Goal: Task Accomplishment & Management: Use online tool/utility

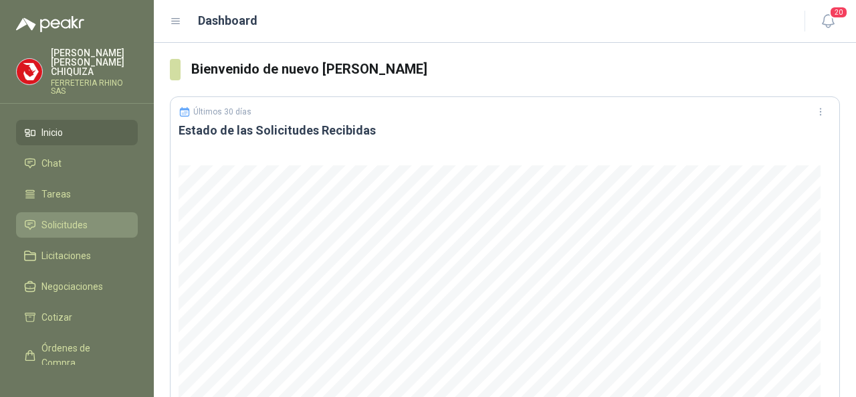
click at [75, 222] on span "Solicitudes" at bounding box center [64, 224] width 46 height 15
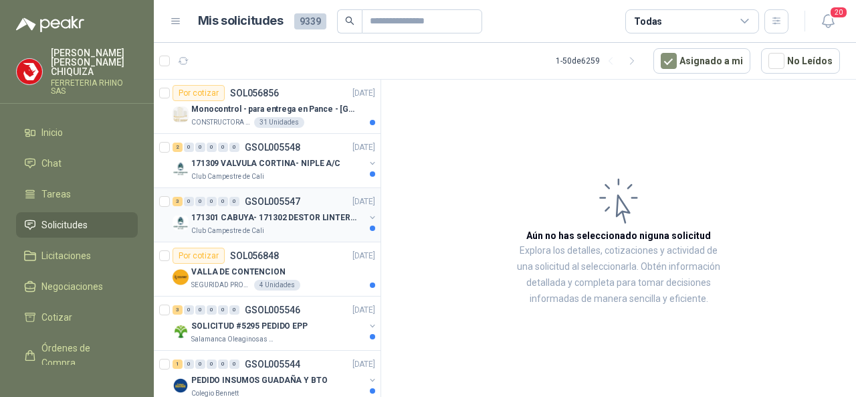
click at [284, 199] on p "GSOL005547" at bounding box center [273, 201] width 56 height 9
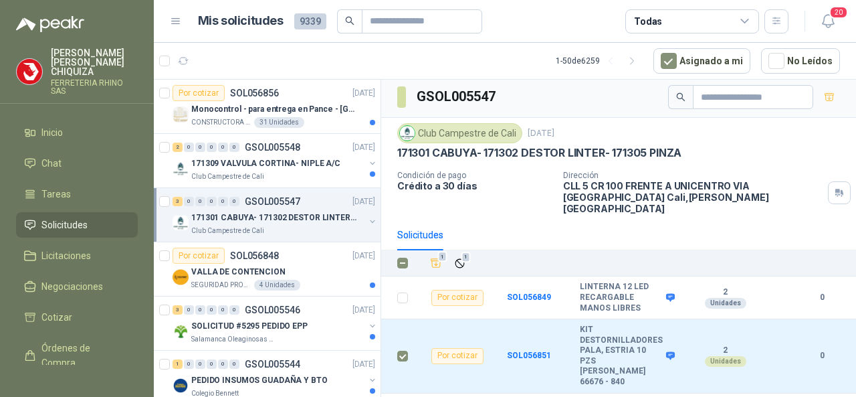
scroll to position [3, 0]
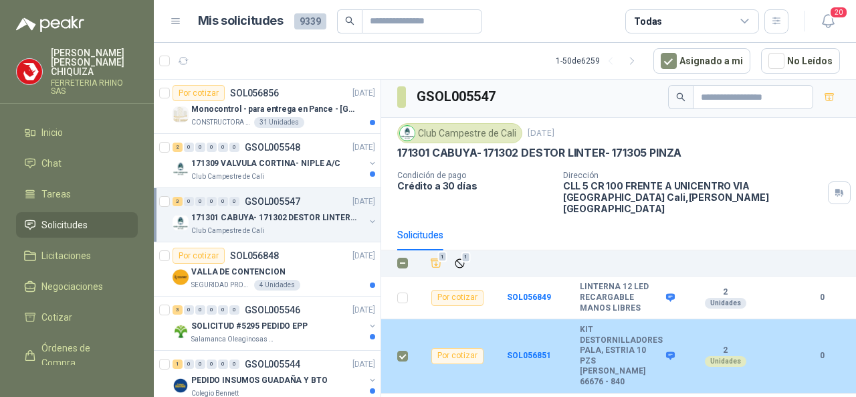
click at [463, 348] on div "Por cotizar" at bounding box center [458, 356] width 52 height 16
click at [523, 351] on b "SOL056851" at bounding box center [529, 355] width 44 height 9
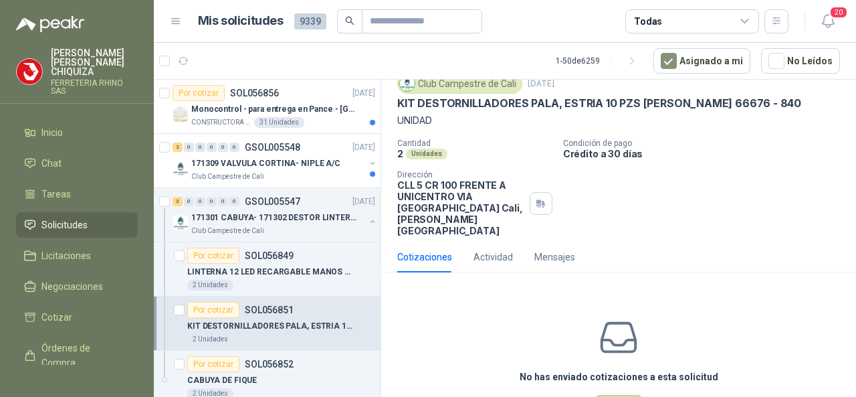
scroll to position [89, 0]
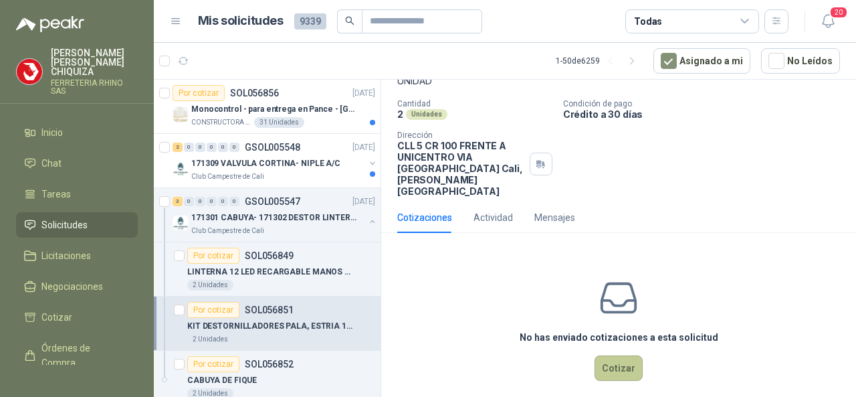
click at [620, 363] on button "Cotizar" at bounding box center [619, 367] width 48 height 25
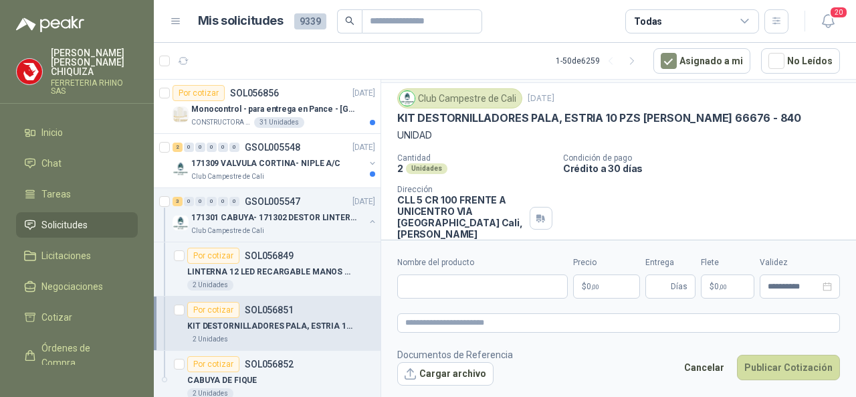
scroll to position [0, 0]
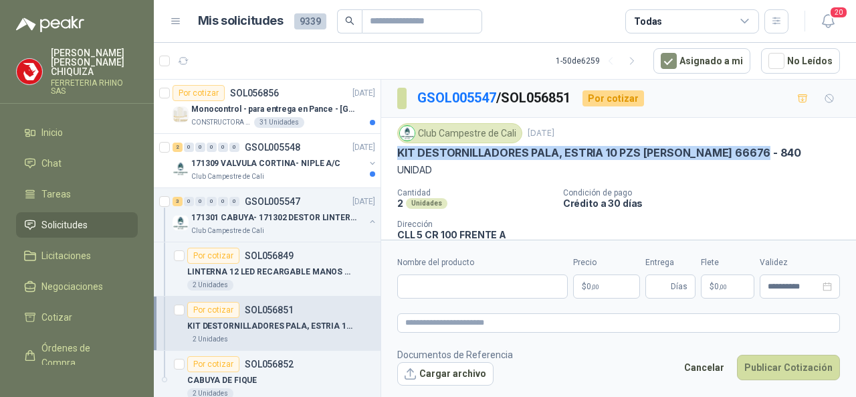
drag, startPoint x: 395, startPoint y: 147, endPoint x: 760, endPoint y: 155, distance: 365.4
click at [760, 155] on div "Club Campestre de Cali [DATE] KIT DESTORNILLADORES PALA, ESTRIA 10 PZS [PERSON_…" at bounding box center [618, 204] width 475 height 173
copy p "KIT DESTORNILLADORES PALA, ESTRIA 10 PZS [PERSON_NAME] 66676 - 840"
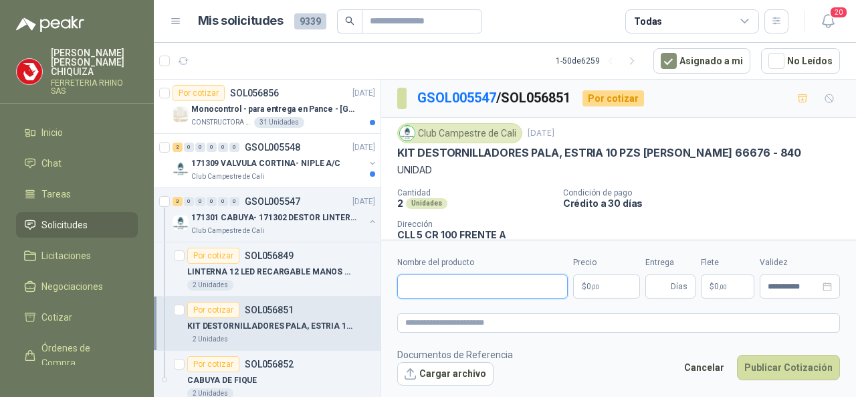
click at [410, 284] on input "Nombre del producto" at bounding box center [482, 286] width 171 height 24
paste input "**********"
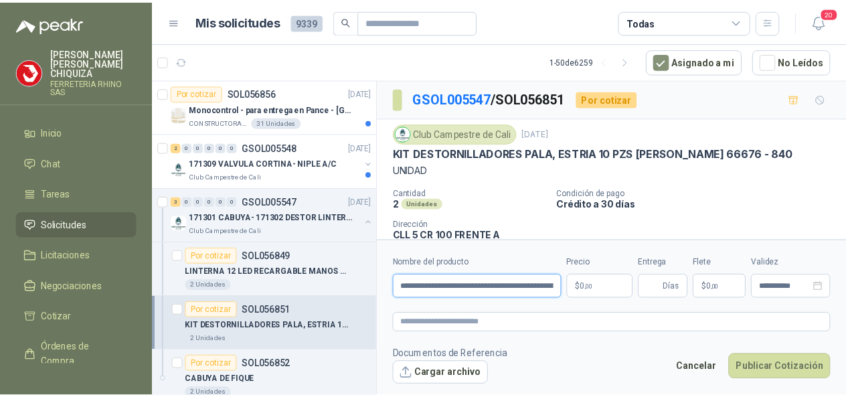
scroll to position [0, 94]
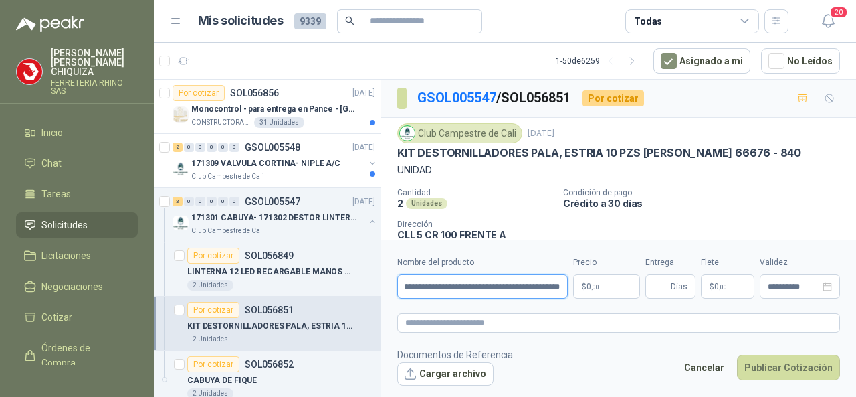
type input "**********"
click at [602, 279] on p "$ 0 ,00" at bounding box center [606, 286] width 67 height 24
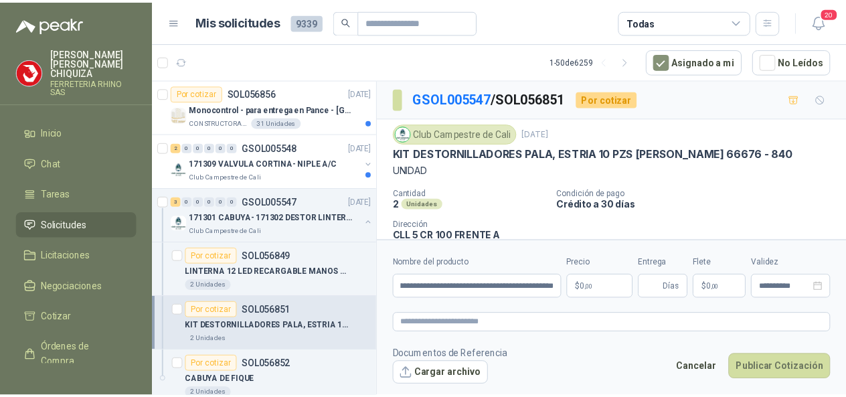
scroll to position [0, 0]
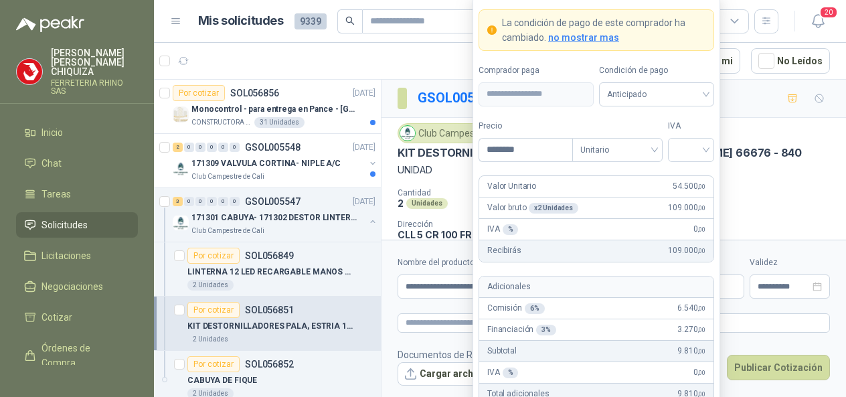
type input "********"
click at [715, 151] on form "**********" at bounding box center [596, 244] width 248 height 498
click at [703, 151] on input "search" at bounding box center [691, 149] width 30 height 20
click at [686, 175] on div "19%" at bounding box center [690, 179] width 25 height 15
click at [655, 147] on div "Unitario" at bounding box center [617, 150] width 90 height 24
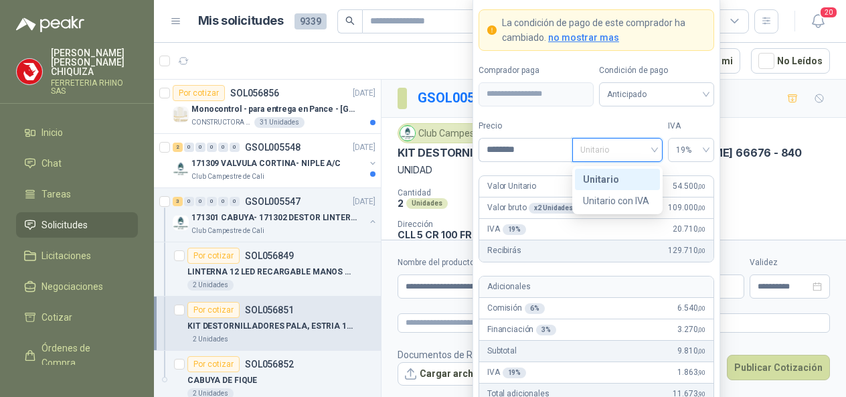
click at [604, 184] on div "Unitario" at bounding box center [617, 179] width 69 height 15
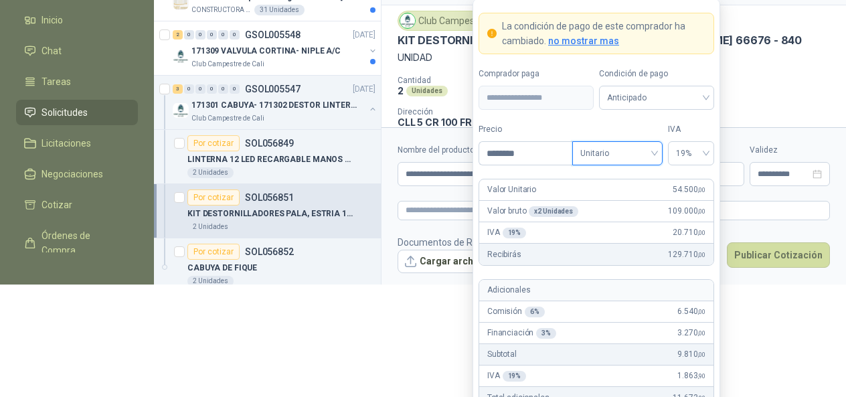
scroll to position [165, 0]
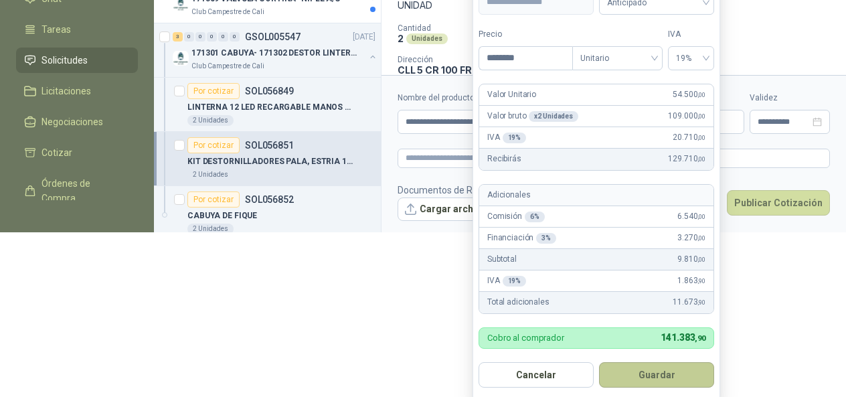
click at [630, 375] on button "Guardar" at bounding box center [656, 374] width 115 height 25
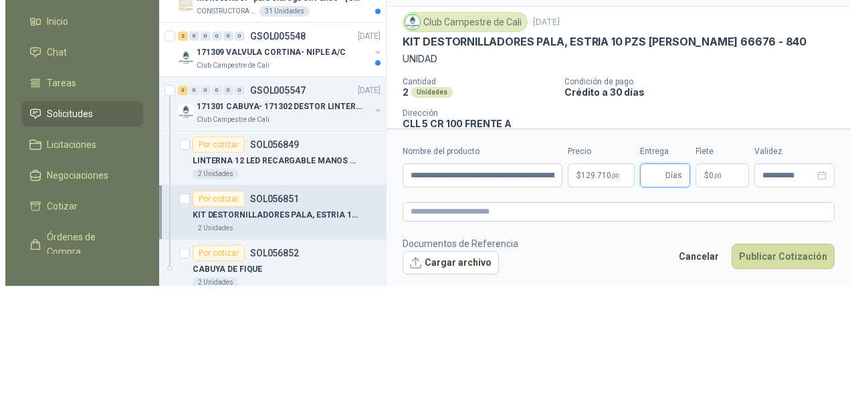
scroll to position [0, 0]
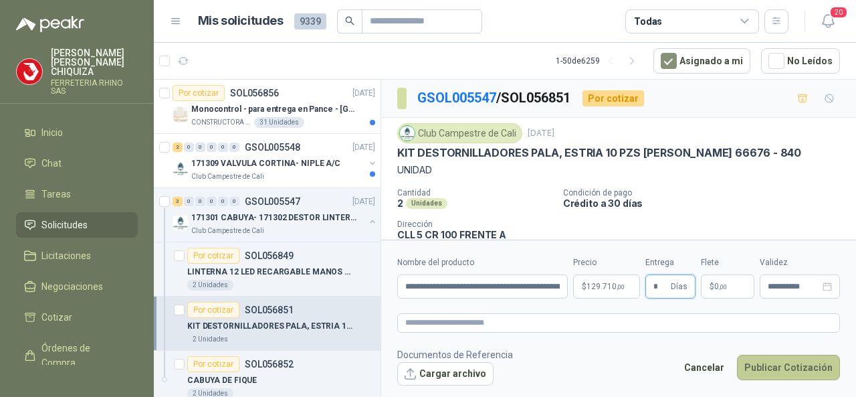
type input "*"
click at [775, 369] on button "Publicar Cotización" at bounding box center [788, 367] width 103 height 25
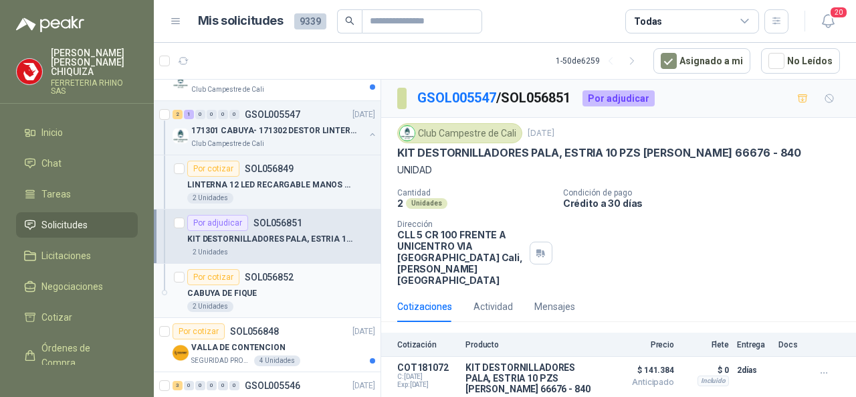
scroll to position [67, 0]
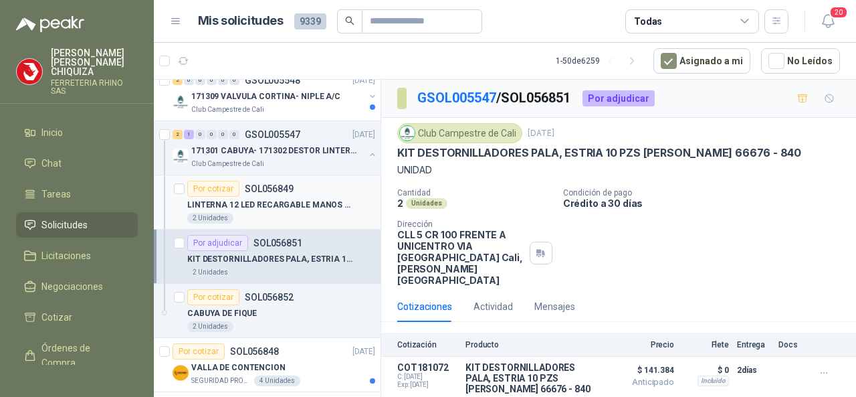
click at [255, 189] on p "SOL056849" at bounding box center [269, 188] width 49 height 9
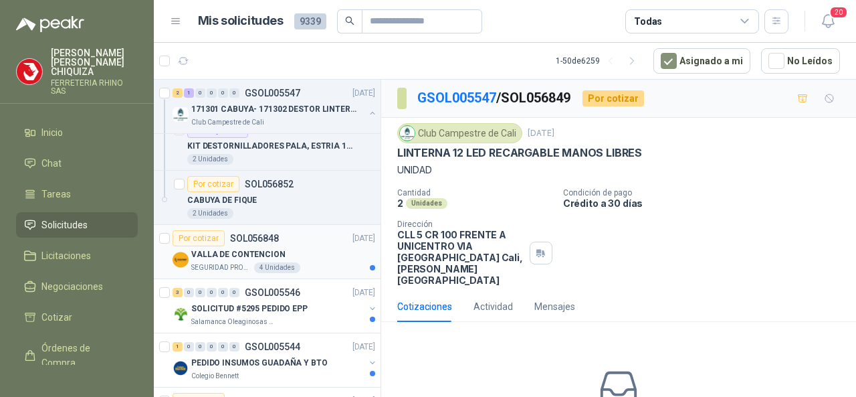
scroll to position [201, 0]
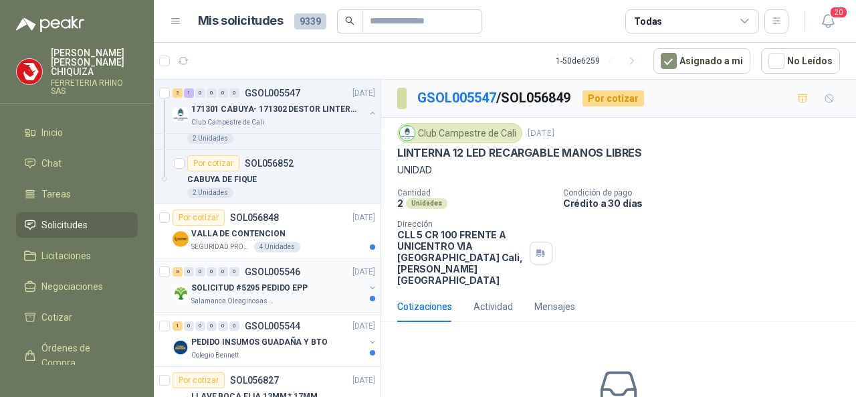
click at [278, 267] on p "GSOL005546" at bounding box center [273, 271] width 56 height 9
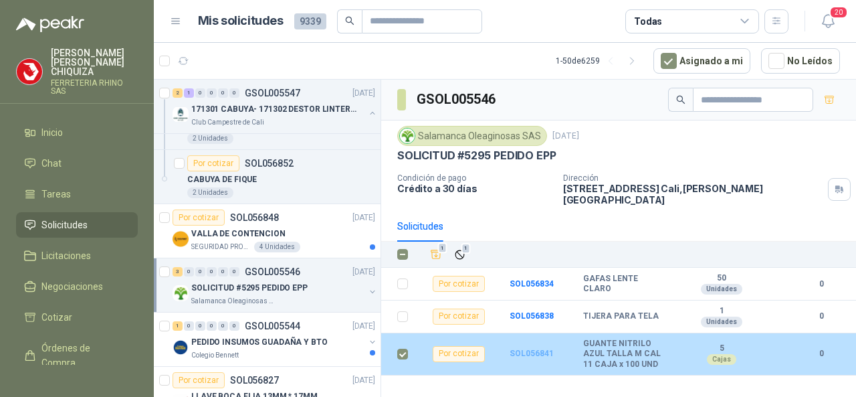
click at [537, 349] on b "SOL056841" at bounding box center [532, 353] width 44 height 9
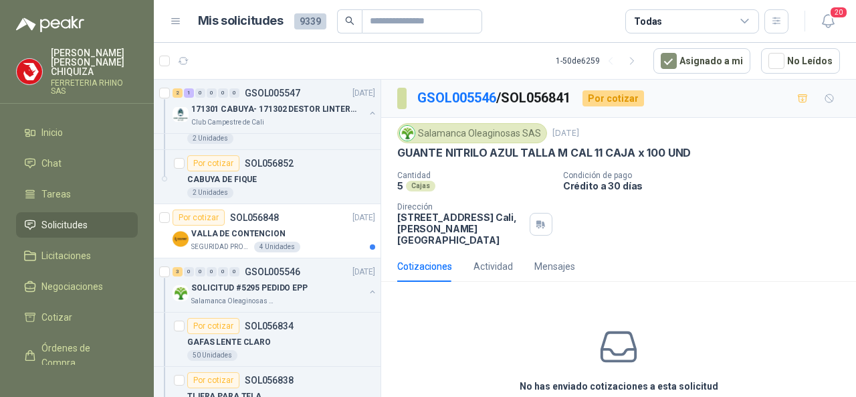
scroll to position [50, 0]
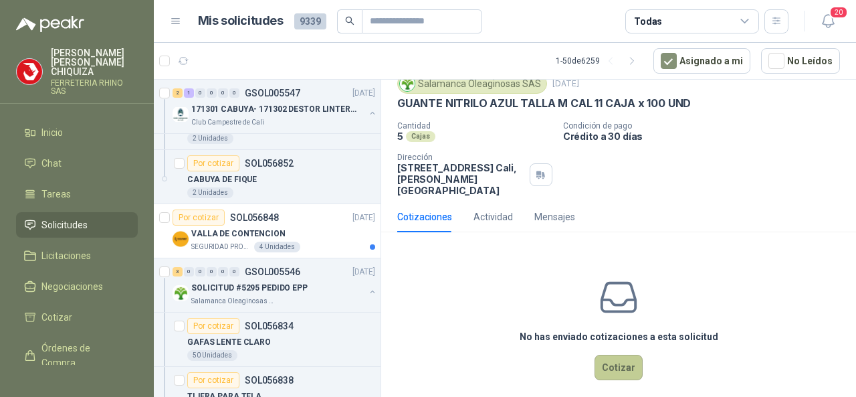
click at [602, 356] on button "Cotizar" at bounding box center [619, 367] width 48 height 25
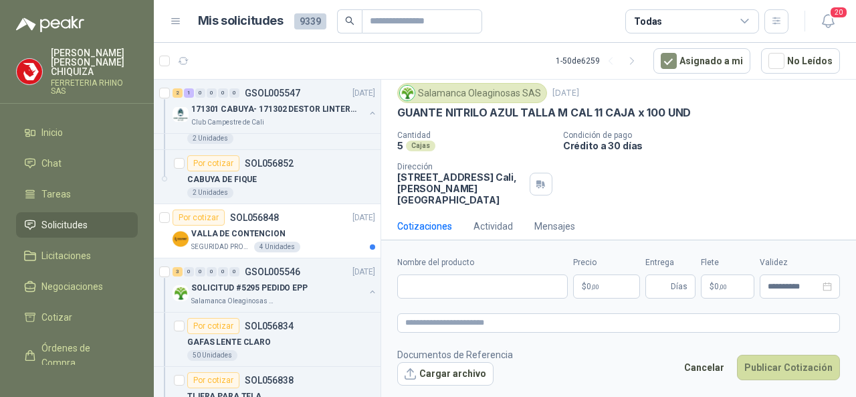
scroll to position [40, 0]
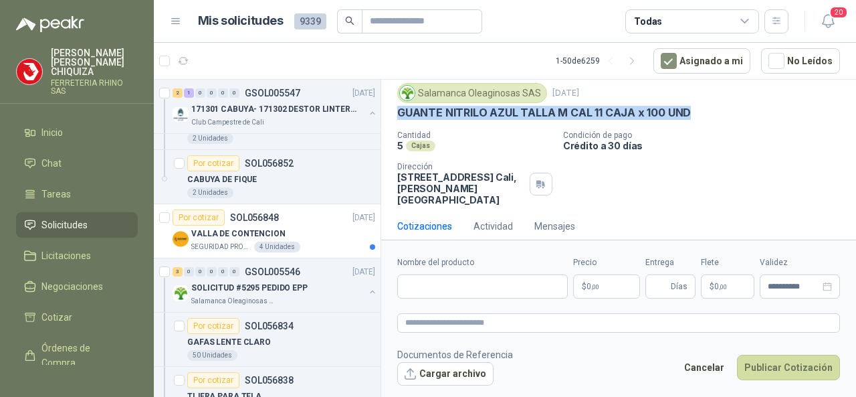
drag, startPoint x: 399, startPoint y: 108, endPoint x: 687, endPoint y: 121, distance: 288.7
click at [693, 121] on div "Salamanca Oleaginosas SAS [DATE] GUANTE NITRILO AZUL TALLA M CAL 11 CAJA x 100 …" at bounding box center [618, 144] width 443 height 122
copy p "GUANTE NITRILO AZUL TALLA M CAL 11 CAJA x 100 UND"
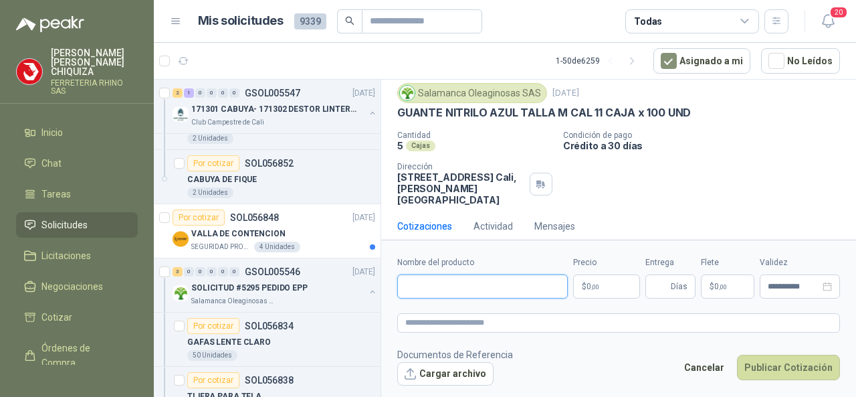
click at [456, 279] on input "Nombre del producto" at bounding box center [482, 286] width 171 height 24
paste input "**********"
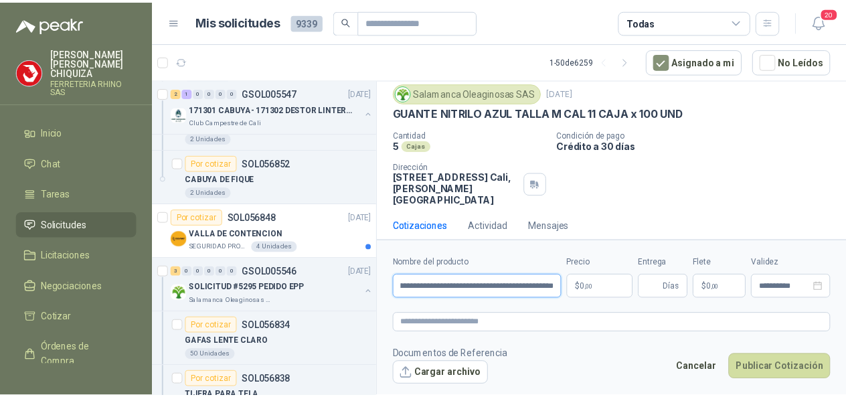
scroll to position [0, 80]
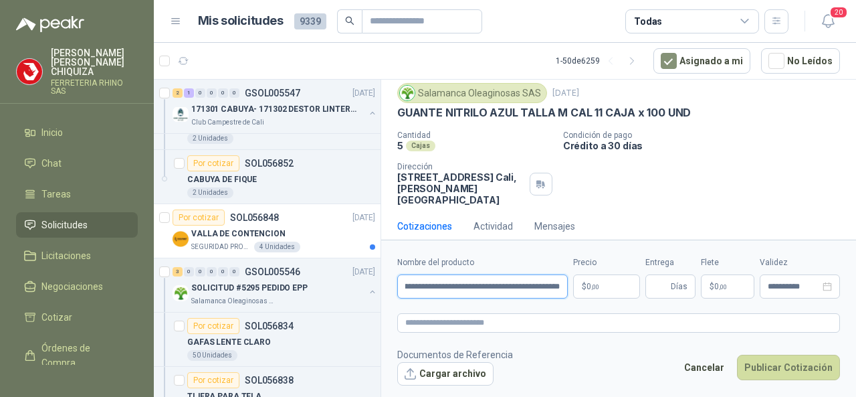
type input "**********"
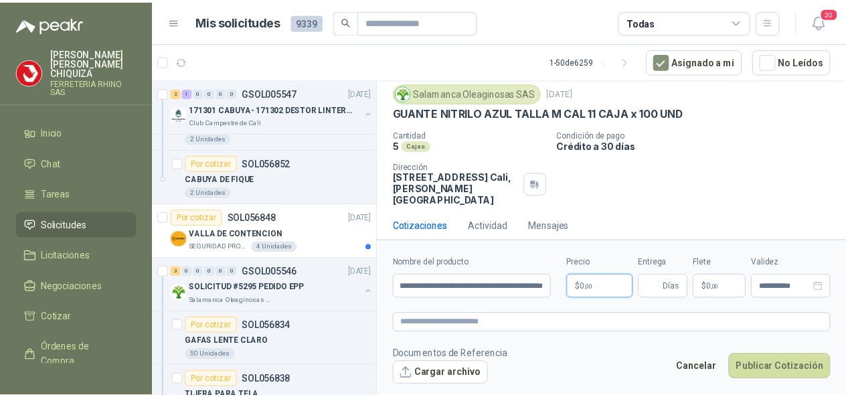
scroll to position [0, 0]
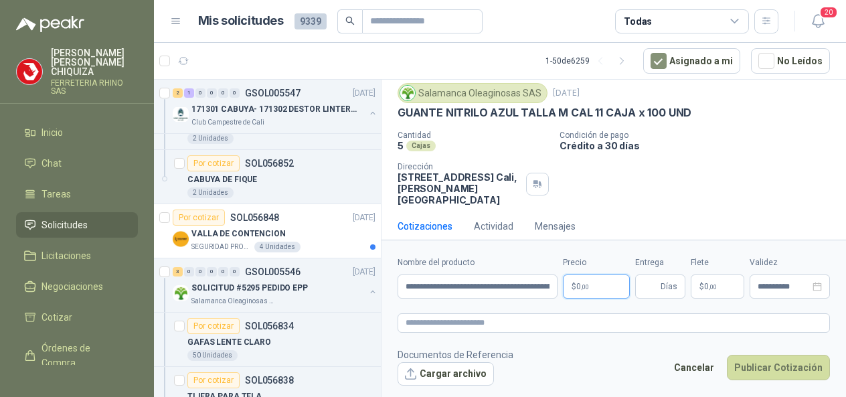
click at [601, 283] on body "[PERSON_NAME] FERRETERIA RHINO SAS Inicio Chat Tareas Solicitudes Licitaciones …" at bounding box center [423, 198] width 846 height 397
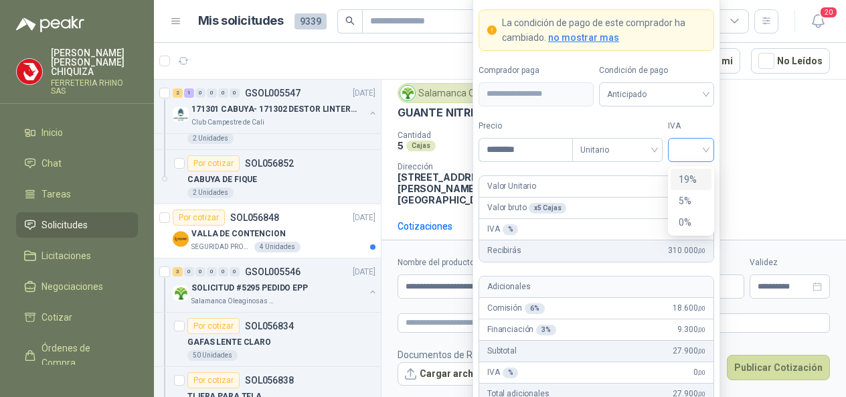
click at [707, 150] on div at bounding box center [691, 150] width 46 height 24
type input "********"
click at [682, 180] on div "19%" at bounding box center [690, 179] width 25 height 15
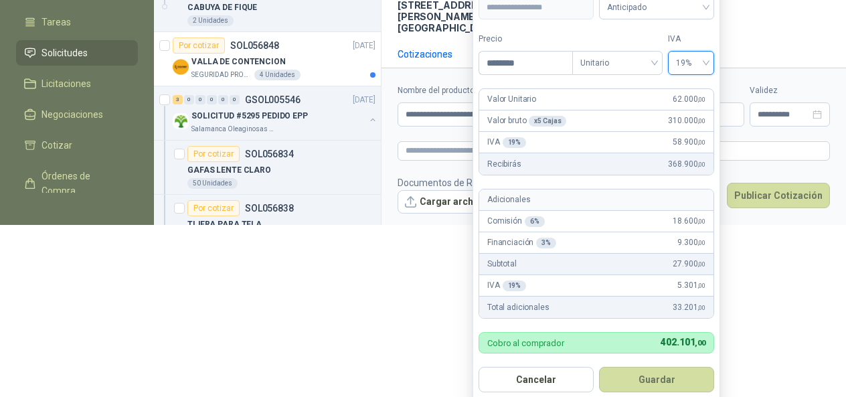
scroll to position [177, 0]
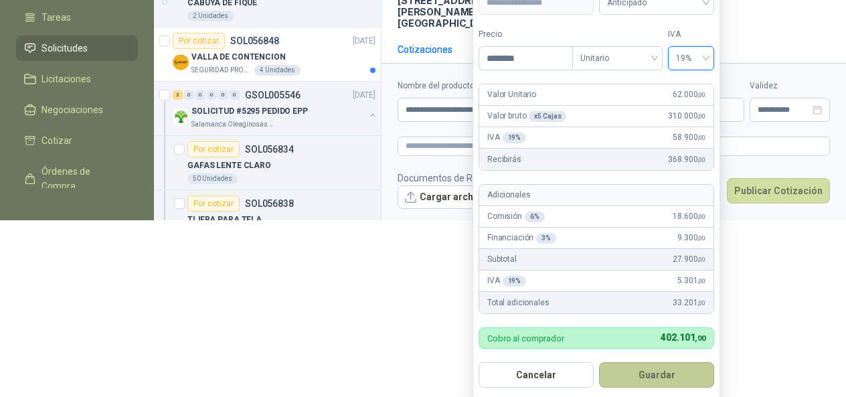
click at [624, 373] on button "Guardar" at bounding box center [656, 374] width 115 height 25
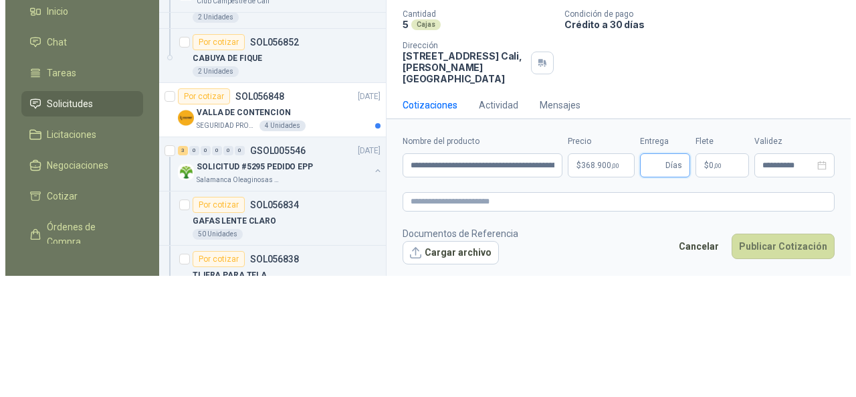
scroll to position [0, 0]
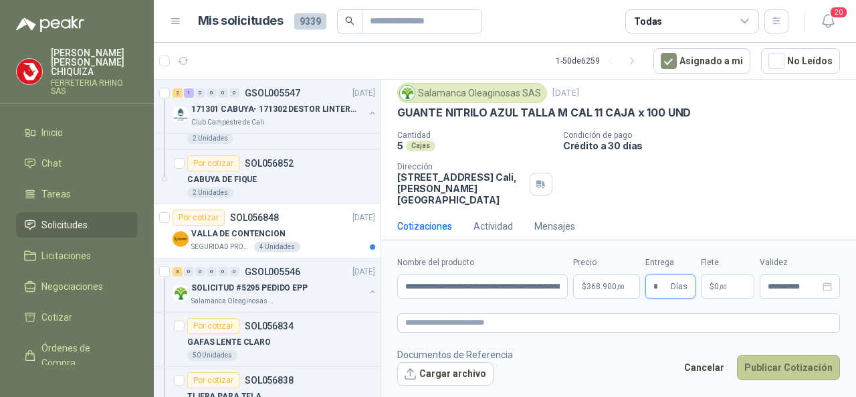
type input "*"
click at [751, 363] on button "Publicar Cotización" at bounding box center [788, 367] width 103 height 25
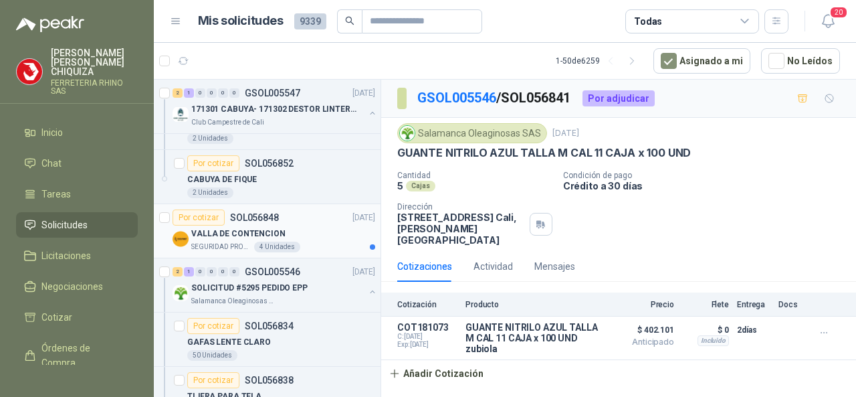
scroll to position [268, 0]
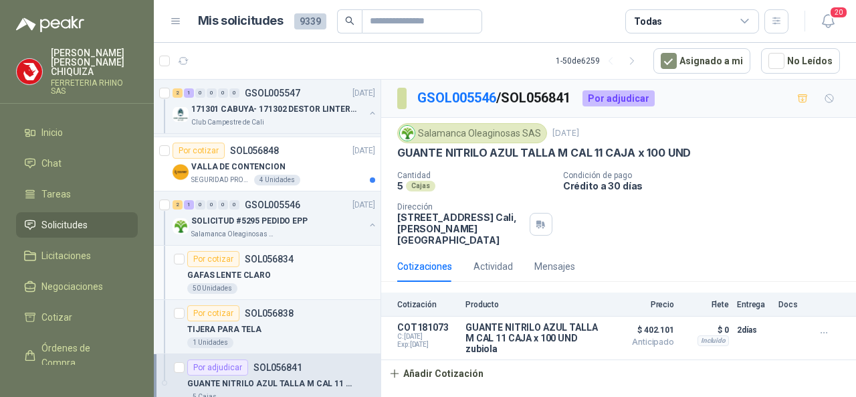
click at [261, 259] on p "SOL056834" at bounding box center [269, 258] width 49 height 9
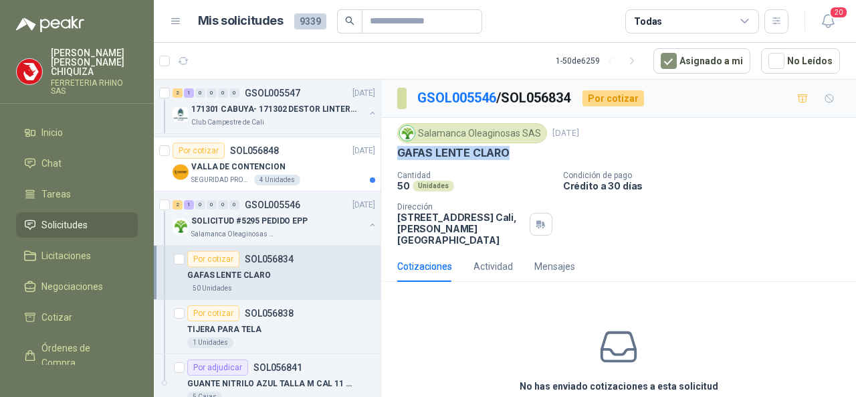
drag, startPoint x: 395, startPoint y: 149, endPoint x: 505, endPoint y: 153, distance: 110.4
click at [505, 153] on div "Salamanca Oleaginosas SAS [DATE] GAFAS LENTE CLARO Cantidad 50 Unidades Condici…" at bounding box center [618, 184] width 475 height 133
copy p "GAFAS LENTE CLARO"
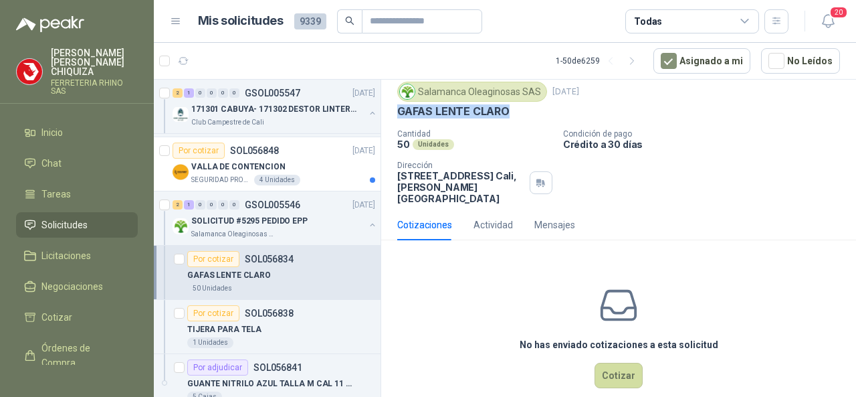
scroll to position [50, 0]
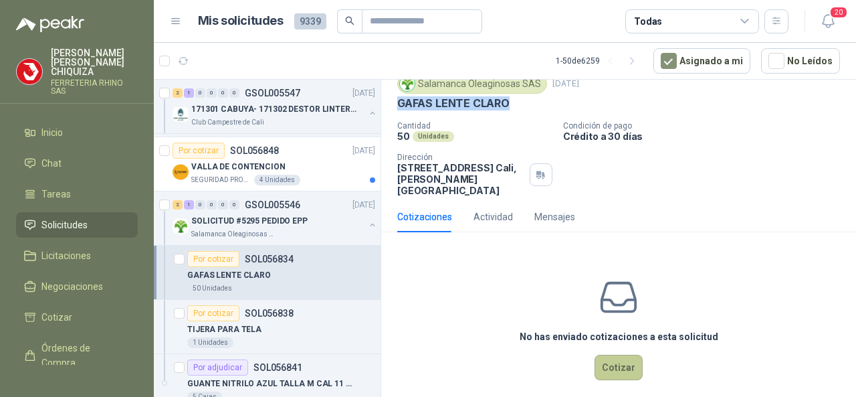
click at [595, 356] on button "Cotizar" at bounding box center [619, 367] width 48 height 25
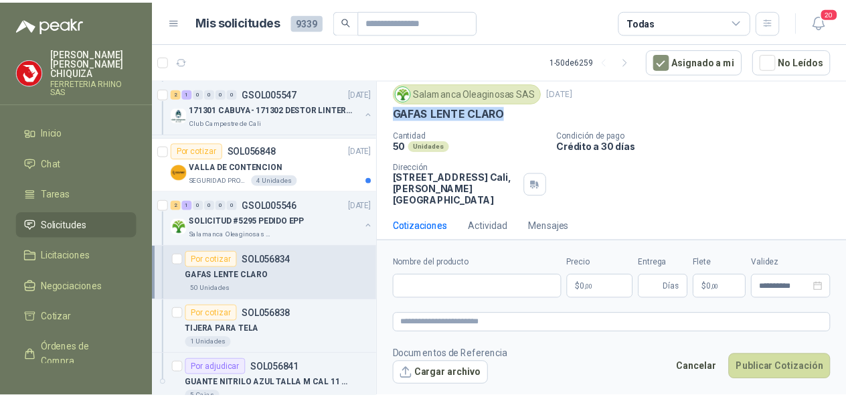
scroll to position [40, 0]
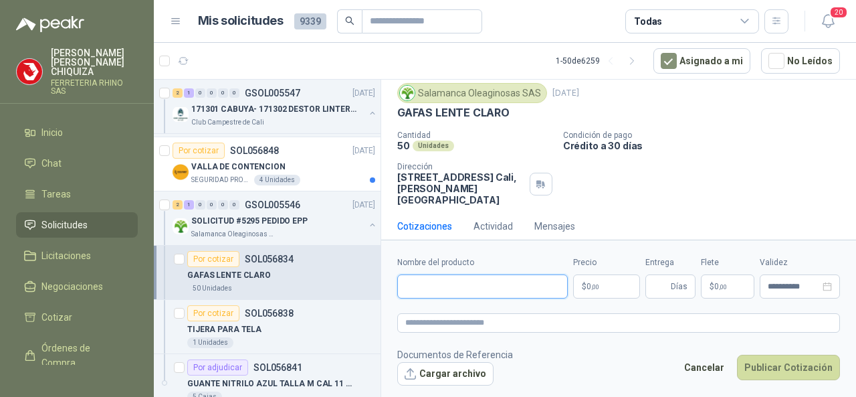
click at [434, 294] on input "Nombre del producto" at bounding box center [482, 286] width 171 height 24
paste input "**********"
type input "**********"
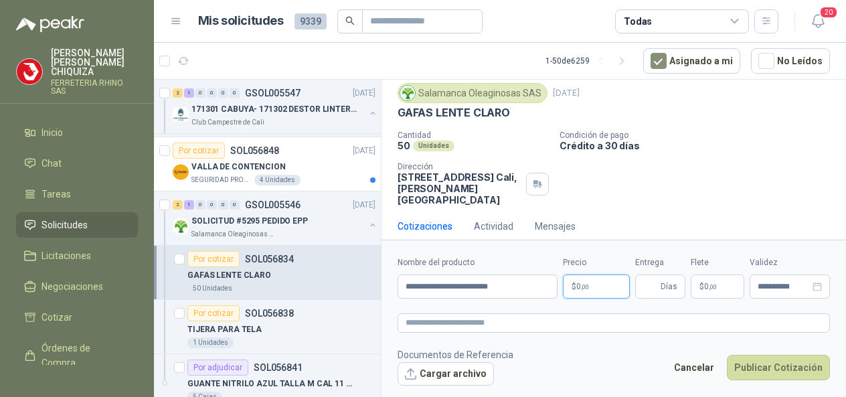
click at [601, 290] on body "[PERSON_NAME] FERRETERIA RHINO SAS Inicio Chat Tareas Solicitudes Licitaciones …" at bounding box center [423, 198] width 846 height 397
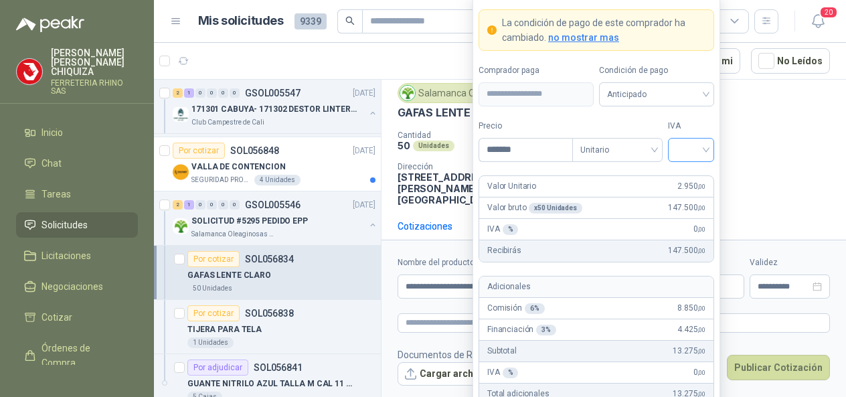
click at [707, 149] on div at bounding box center [691, 150] width 46 height 24
type input "*******"
click at [677, 178] on div "19%" at bounding box center [690, 179] width 41 height 21
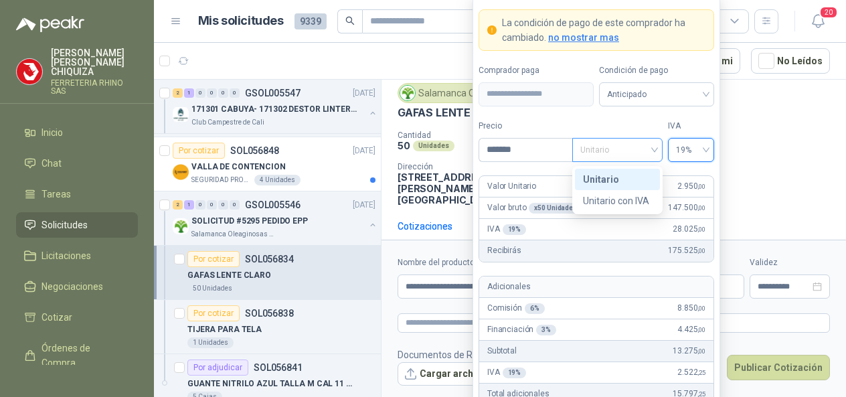
click at [652, 151] on span "Unitario" at bounding box center [617, 150] width 74 height 20
click at [598, 179] on div "Unitario" at bounding box center [617, 179] width 69 height 15
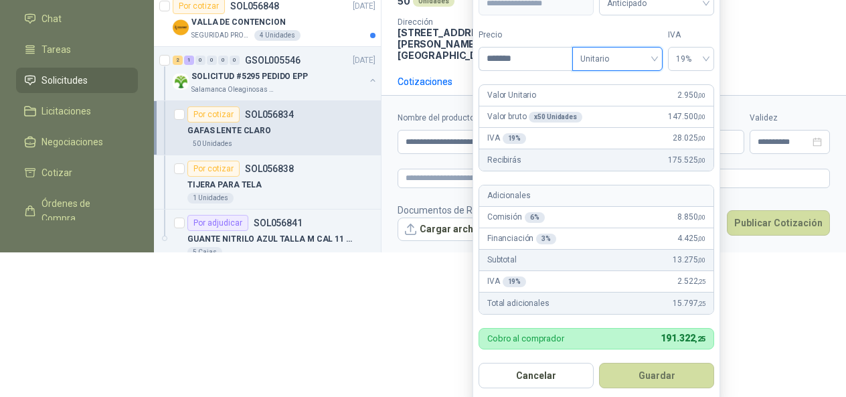
scroll to position [145, 0]
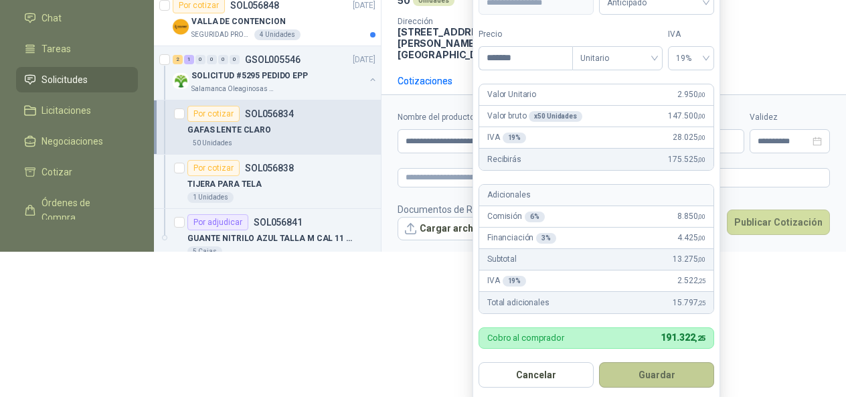
click at [633, 375] on button "Guardar" at bounding box center [656, 374] width 115 height 25
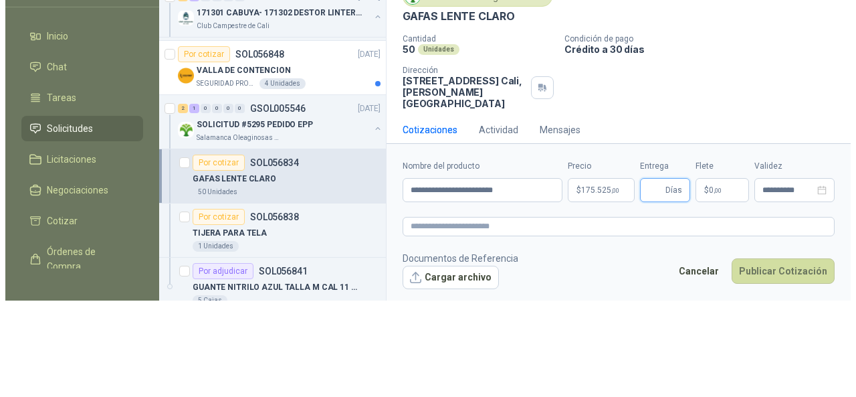
scroll to position [0, 0]
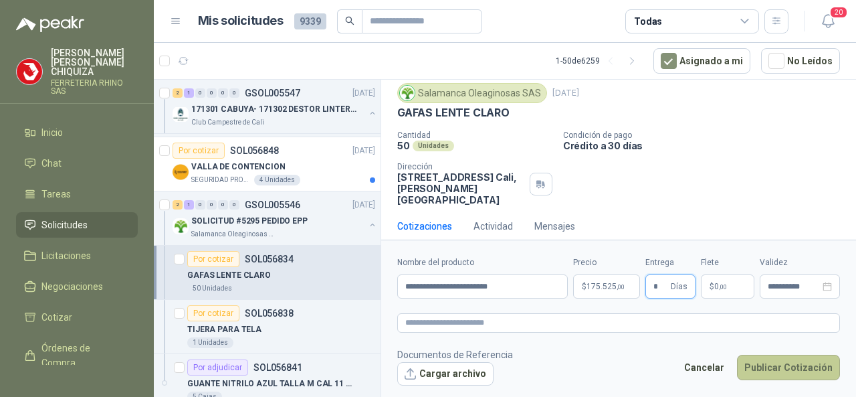
type input "*"
click at [757, 367] on button "Publicar Cotización" at bounding box center [788, 367] width 103 height 25
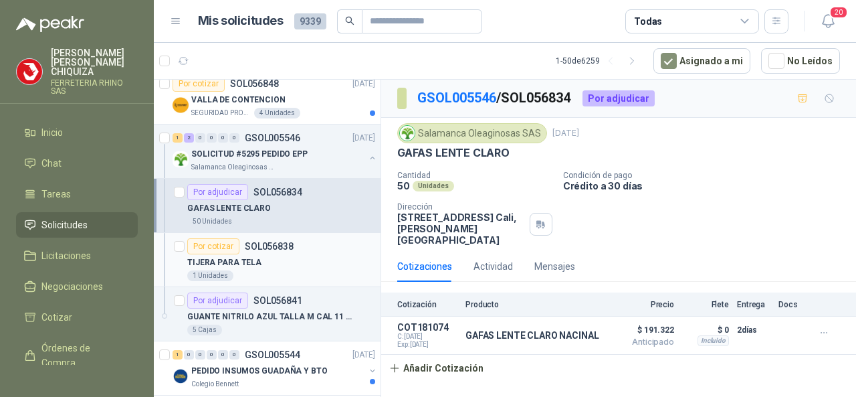
scroll to position [401, 0]
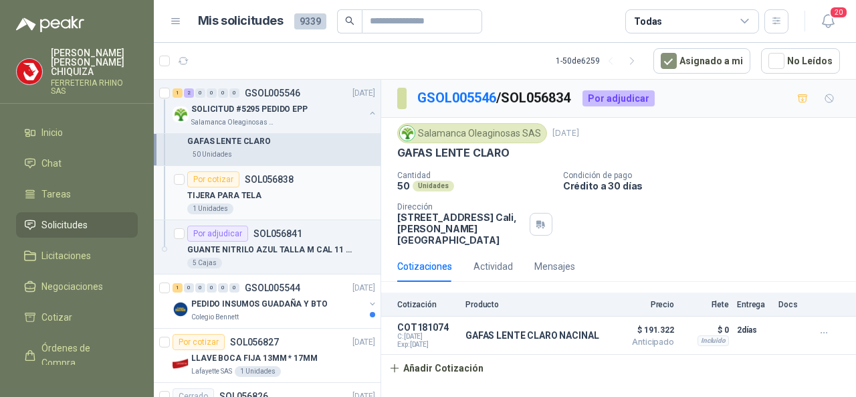
click at [256, 177] on p "SOL056838" at bounding box center [269, 179] width 49 height 9
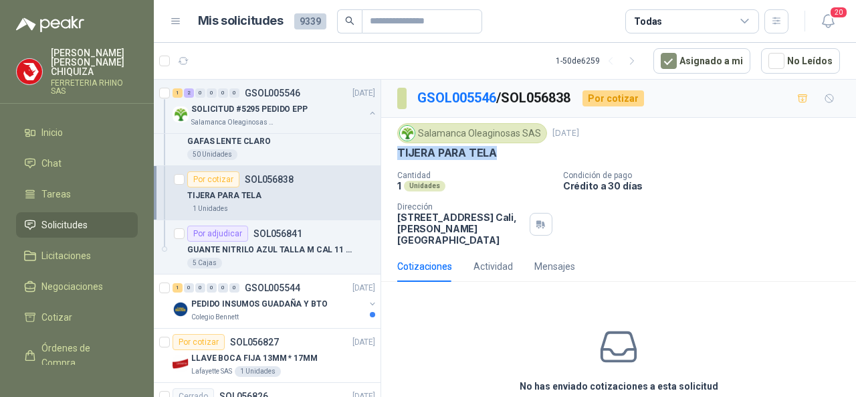
drag, startPoint x: 393, startPoint y: 149, endPoint x: 494, endPoint y: 143, distance: 101.3
click at [496, 149] on div "Salamanca Oleaginosas SAS [DATE] TIJERA PARA TELA Cantidad 1 Unidades Condición…" at bounding box center [618, 184] width 475 height 133
copy p "TIJERA PARA TELA"
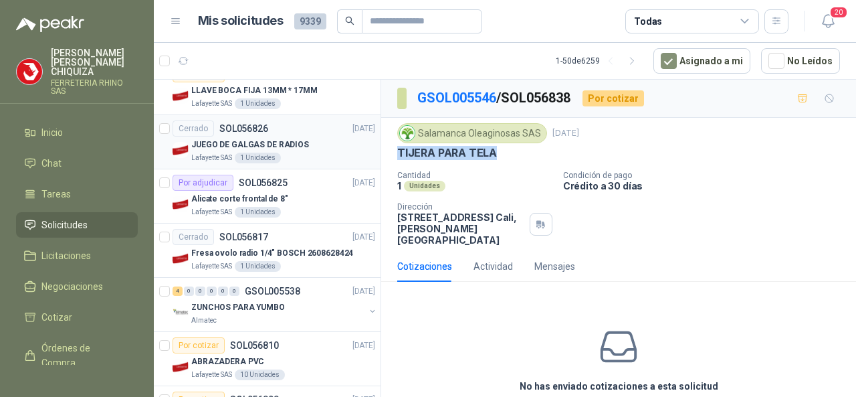
scroll to position [736, 0]
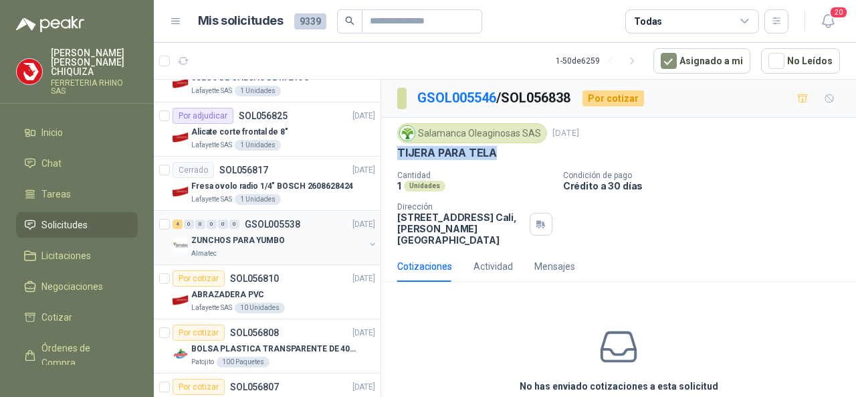
click at [278, 221] on p "GSOL005538" at bounding box center [273, 223] width 56 height 9
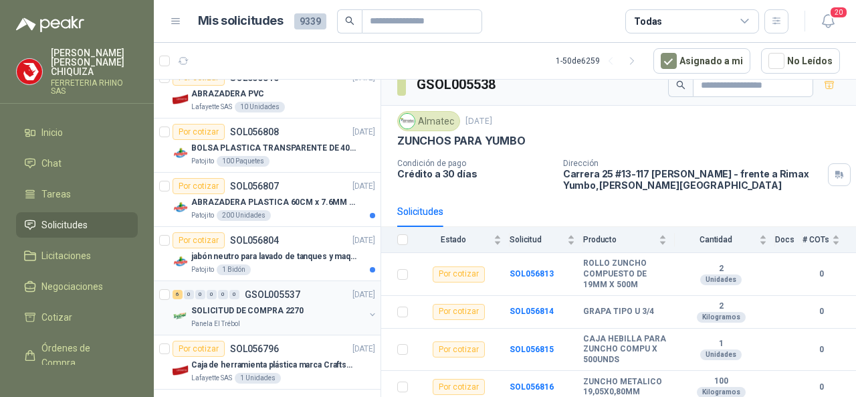
scroll to position [1071, 0]
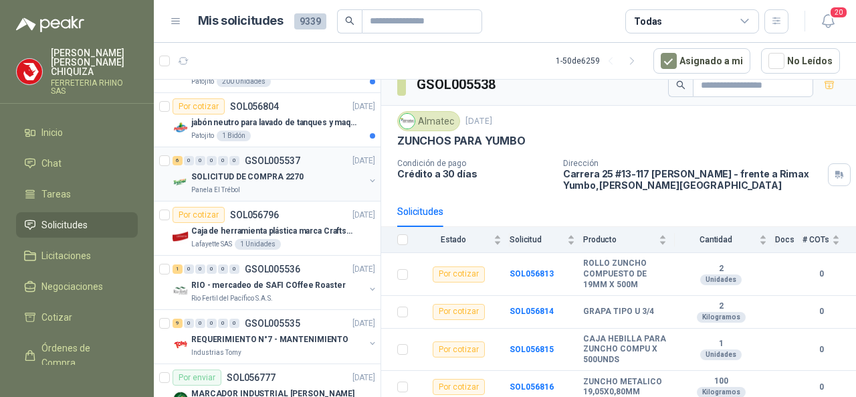
click at [268, 157] on p "GSOL005537" at bounding box center [273, 160] width 56 height 9
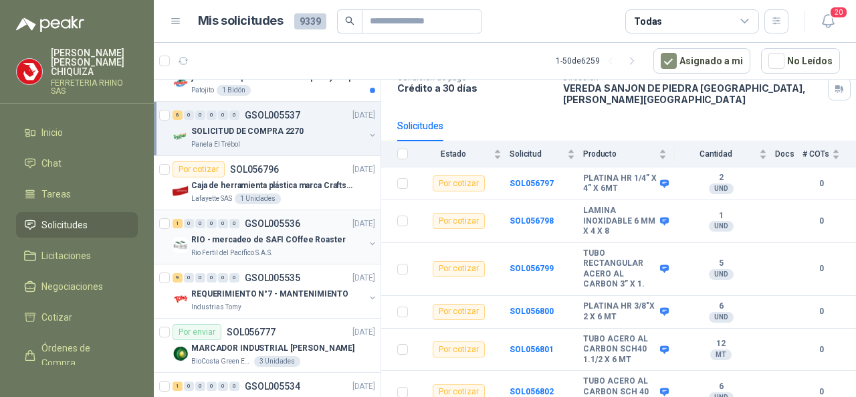
scroll to position [1137, 0]
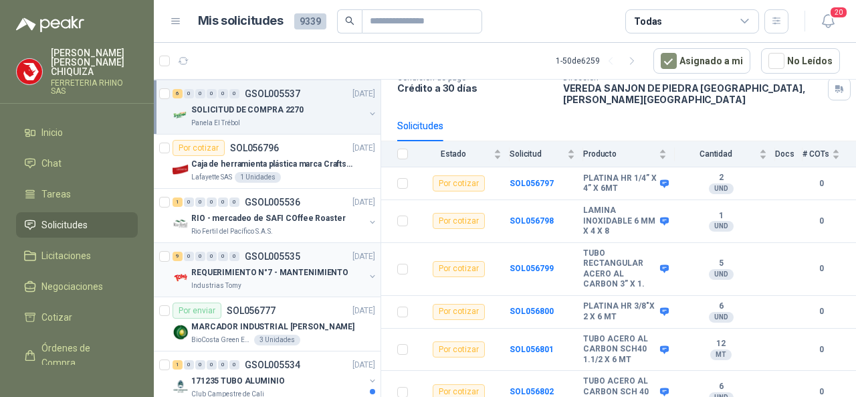
click at [270, 252] on p "GSOL005535" at bounding box center [273, 256] width 56 height 9
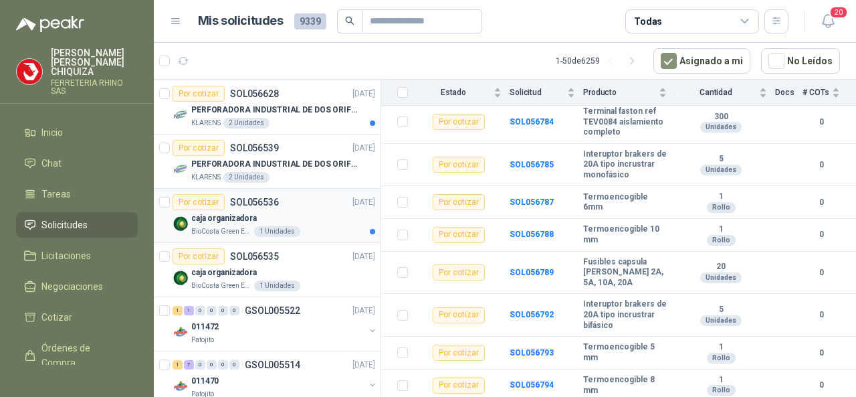
scroll to position [2342, 0]
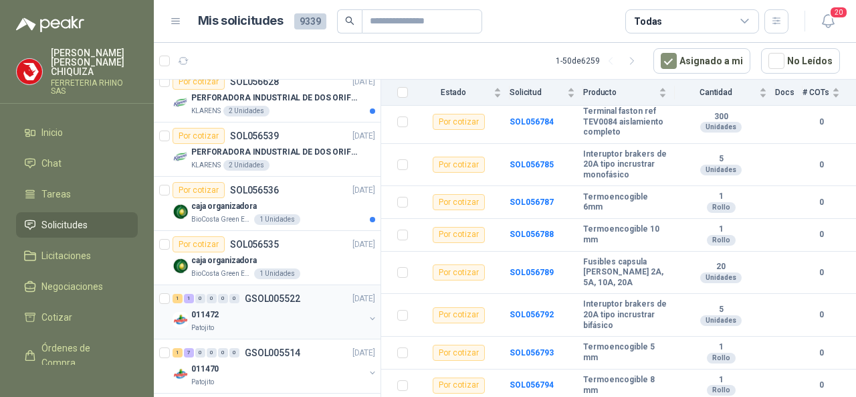
click at [265, 294] on p "GSOL005522" at bounding box center [273, 298] width 56 height 9
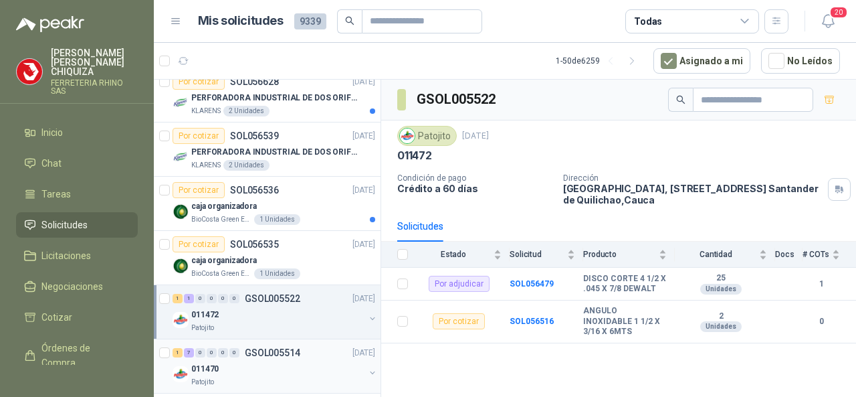
click at [276, 345] on div "1 7 0 0 0 0 GSOL005514 [DATE]" at bounding box center [275, 353] width 205 height 16
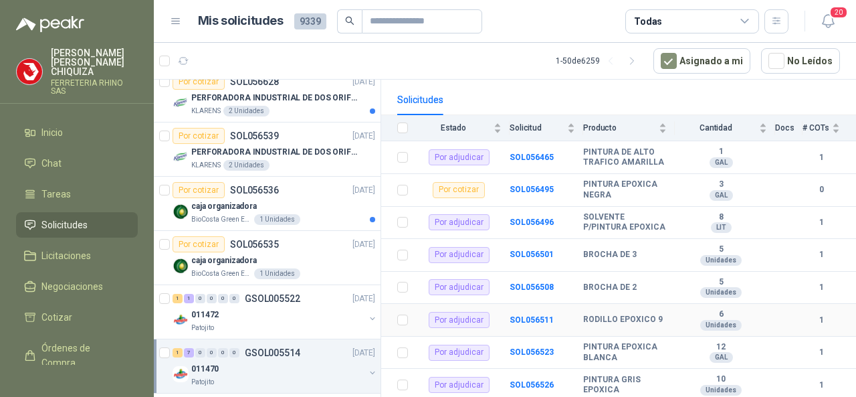
scroll to position [145, 0]
drag, startPoint x: 582, startPoint y: 173, endPoint x: 630, endPoint y: 189, distance: 50.1
click at [628, 188] on tr "Por cotizar SOL056495 PINTURA EPOXICA NEGRA 3 GAL 0" at bounding box center [618, 190] width 475 height 33
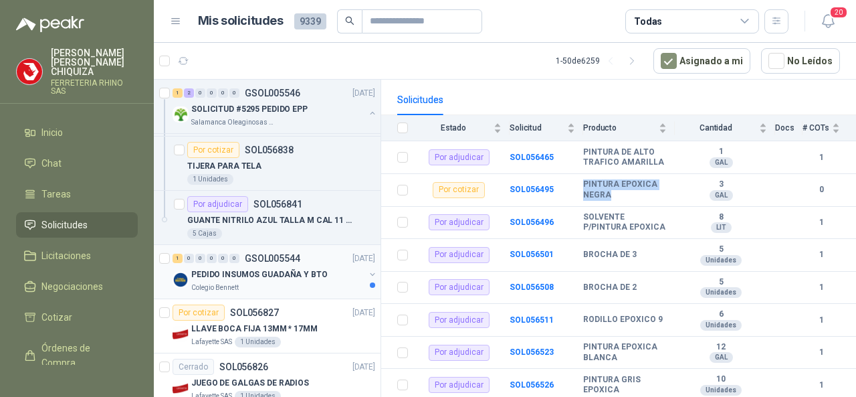
scroll to position [401, 0]
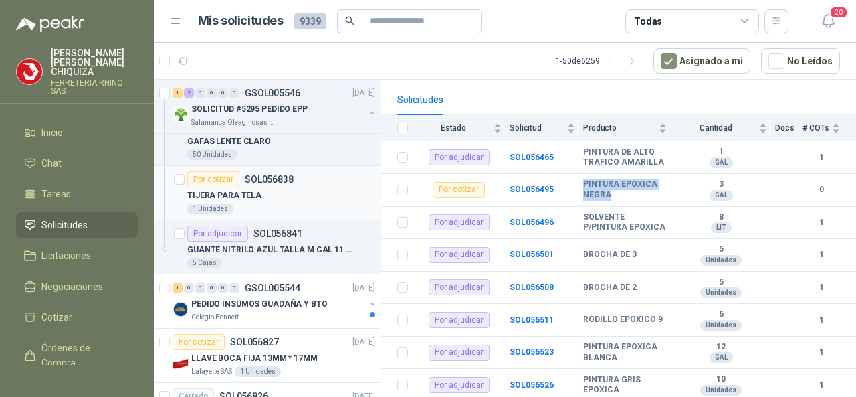
click at [276, 177] on p "SOL056838" at bounding box center [269, 179] width 49 height 9
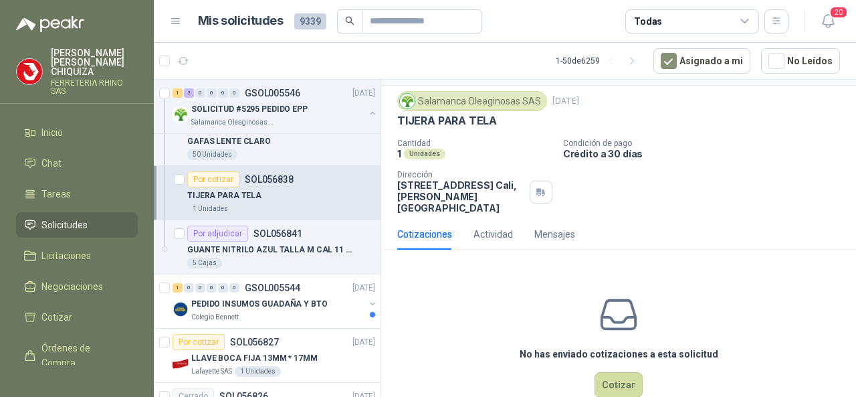
scroll to position [50, 0]
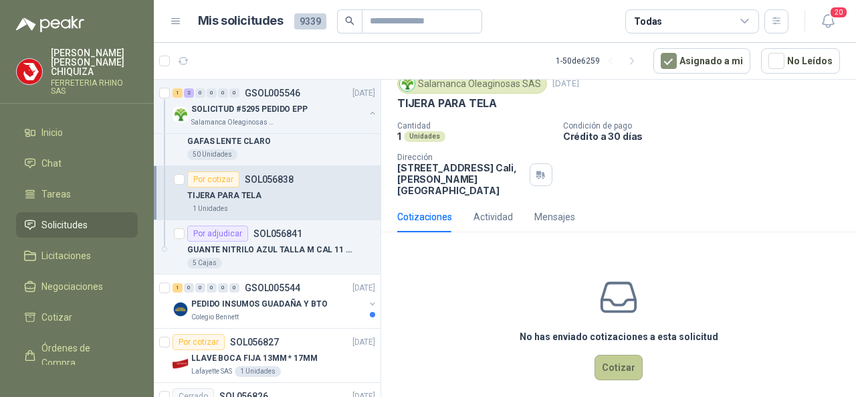
click at [614, 355] on button "Cotizar" at bounding box center [619, 367] width 48 height 25
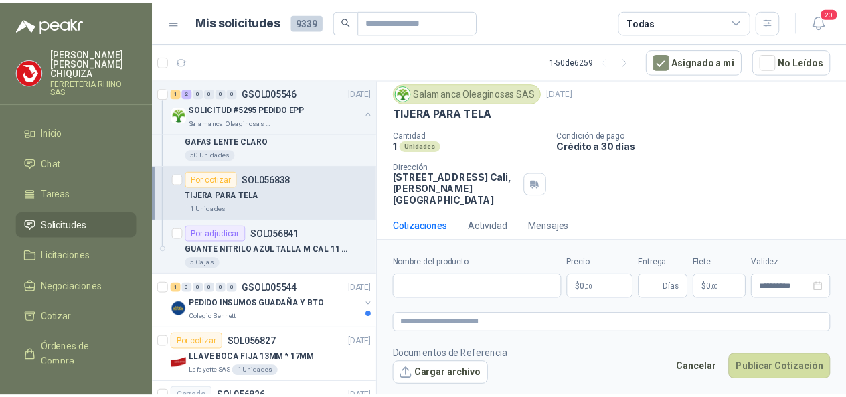
scroll to position [40, 0]
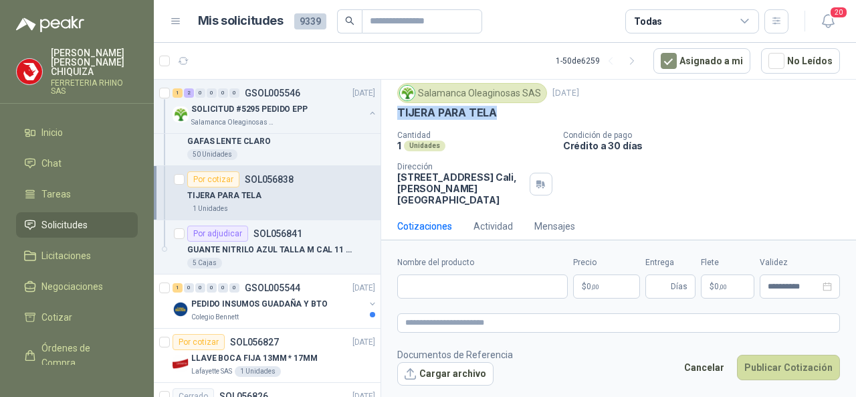
drag, startPoint x: 398, startPoint y: 114, endPoint x: 515, endPoint y: 112, distance: 117.1
click at [515, 112] on div "TIJERA PARA TELA" at bounding box center [618, 113] width 443 height 14
copy p "TIJERA PARA TELA"
click at [444, 291] on input "Nombre del producto" at bounding box center [482, 286] width 171 height 24
paste input "**********"
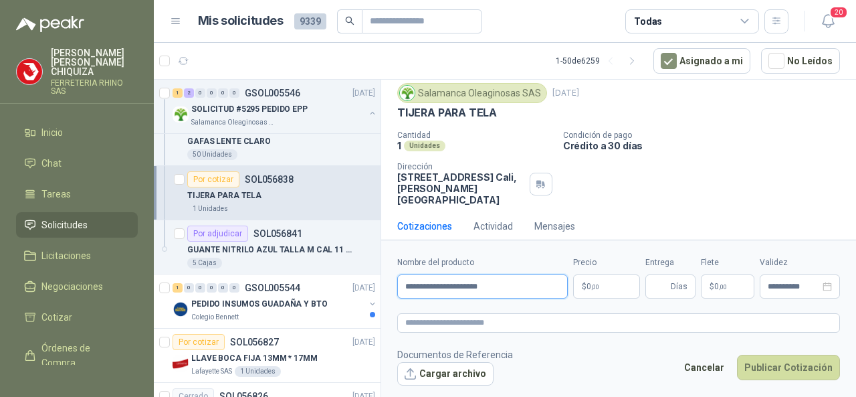
type input "**********"
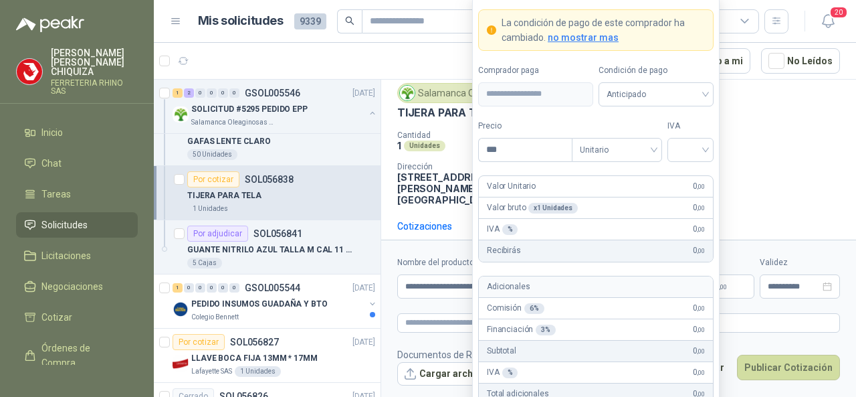
click at [621, 290] on body "[PERSON_NAME] FERRETERIA RHINO SAS Inicio Chat Tareas Solicitudes Licitaciones …" at bounding box center [428, 198] width 856 height 397
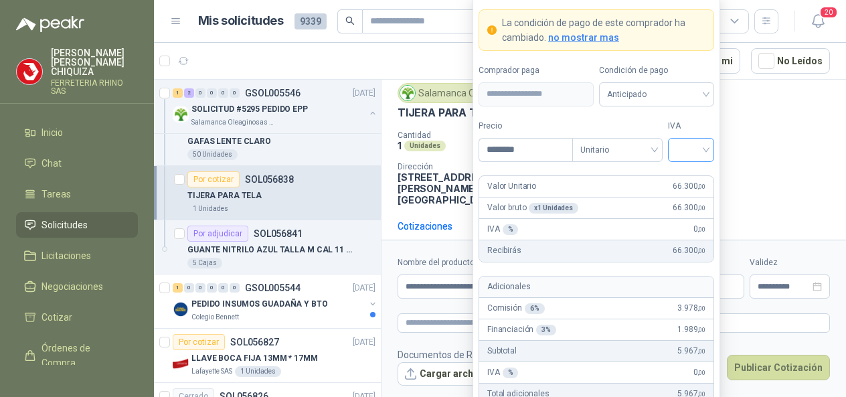
type input "********"
click at [703, 154] on input "search" at bounding box center [691, 149] width 30 height 20
click at [690, 173] on div "19%" at bounding box center [690, 179] width 25 height 15
click at [660, 149] on div "Unitario" at bounding box center [617, 150] width 90 height 24
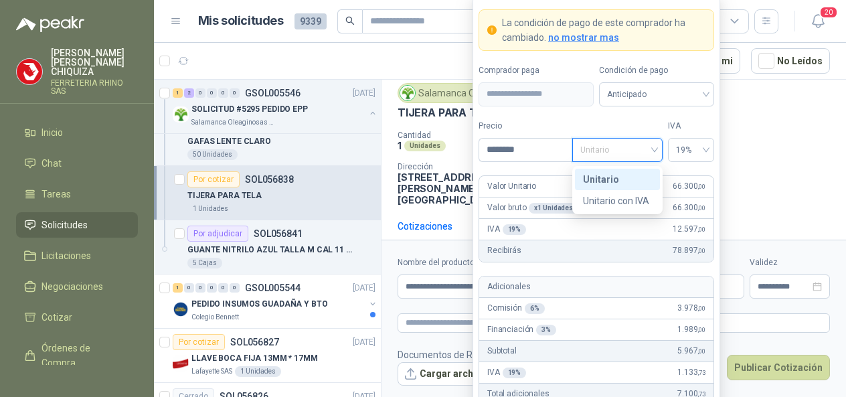
click at [613, 182] on div "Unitario" at bounding box center [617, 179] width 69 height 15
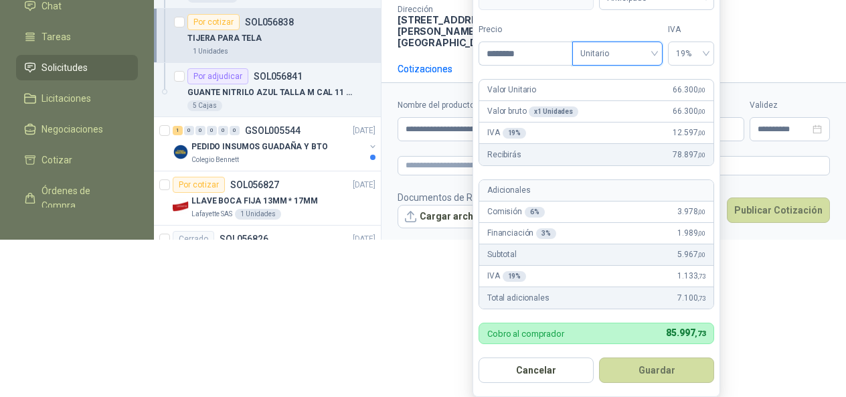
scroll to position [163, 0]
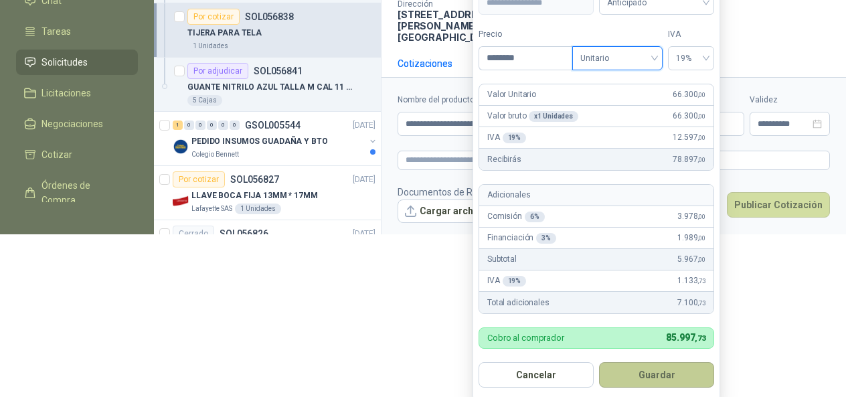
click at [618, 369] on button "Guardar" at bounding box center [656, 374] width 115 height 25
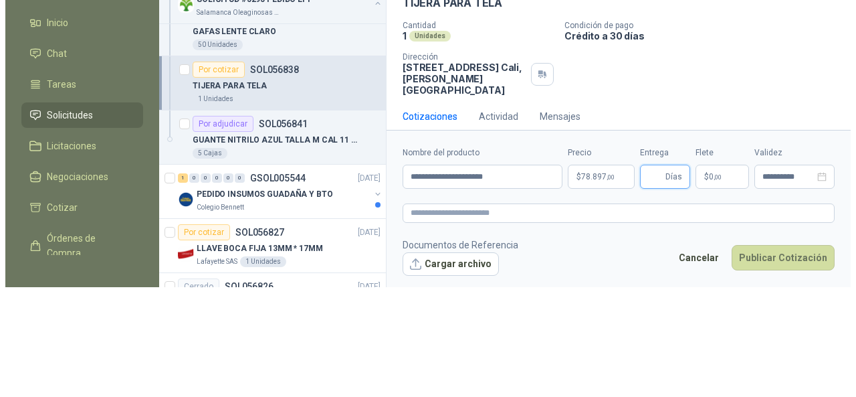
scroll to position [0, 0]
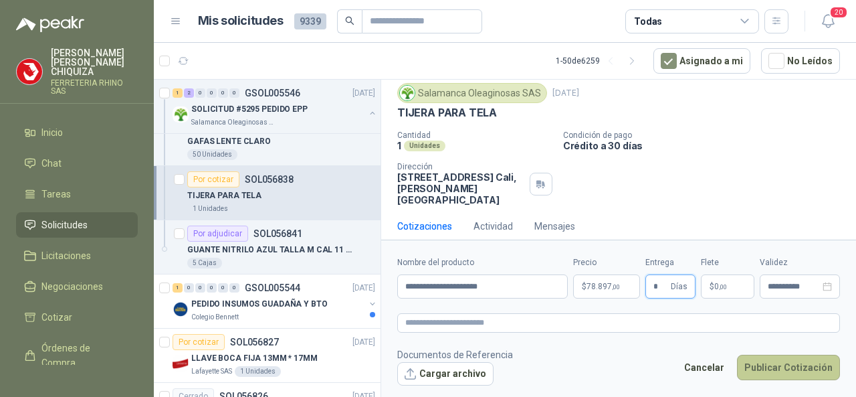
type input "*"
click at [749, 364] on button "Publicar Cotización" at bounding box center [788, 367] width 103 height 25
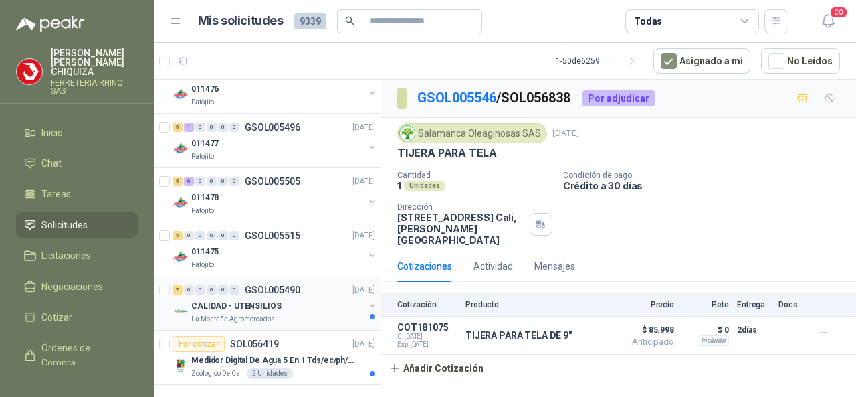
scroll to position [2663, 0]
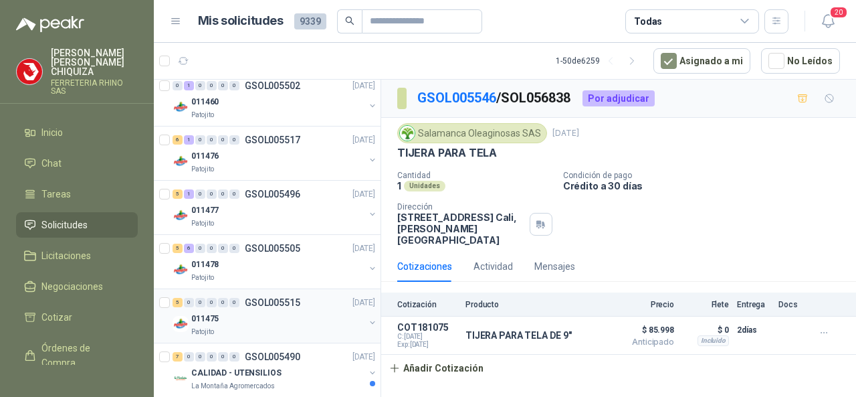
click at [284, 298] on p "GSOL005515" at bounding box center [273, 302] width 56 height 9
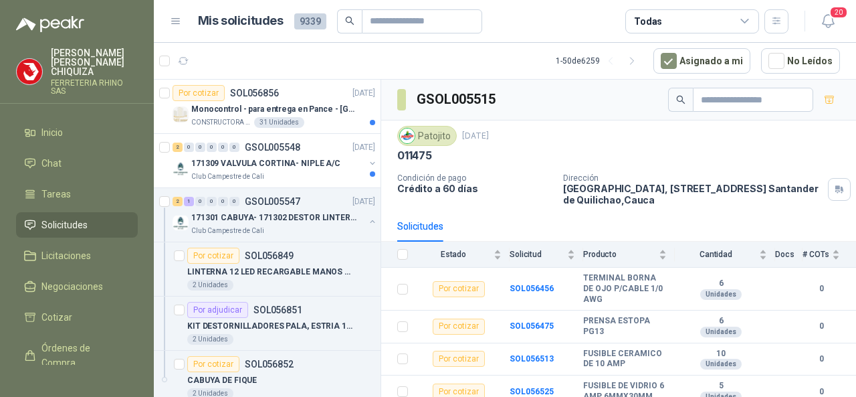
click at [64, 217] on span "Solicitudes" at bounding box center [64, 224] width 46 height 15
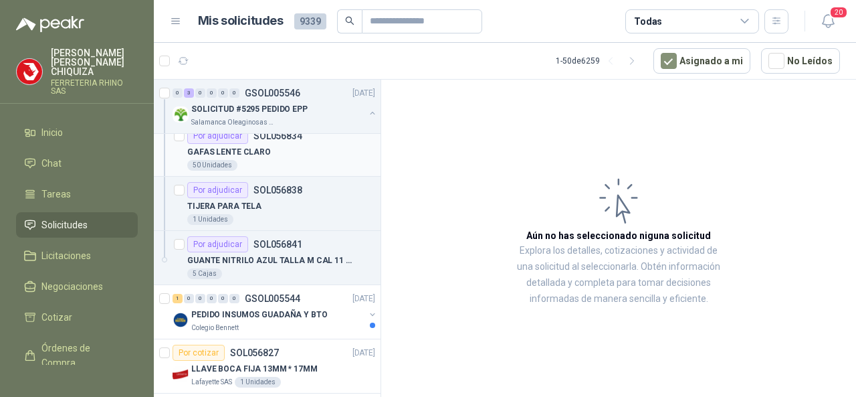
scroll to position [468, 0]
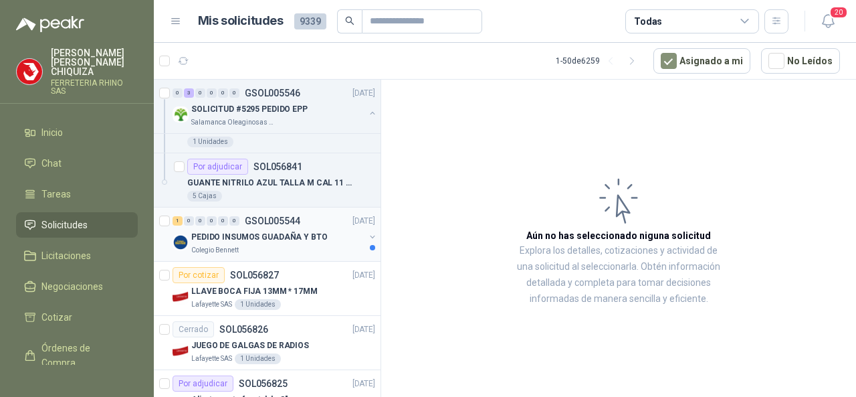
click at [268, 232] on p "PEDIDO INSUMOS GUADAÑA Y BTO" at bounding box center [259, 237] width 136 height 13
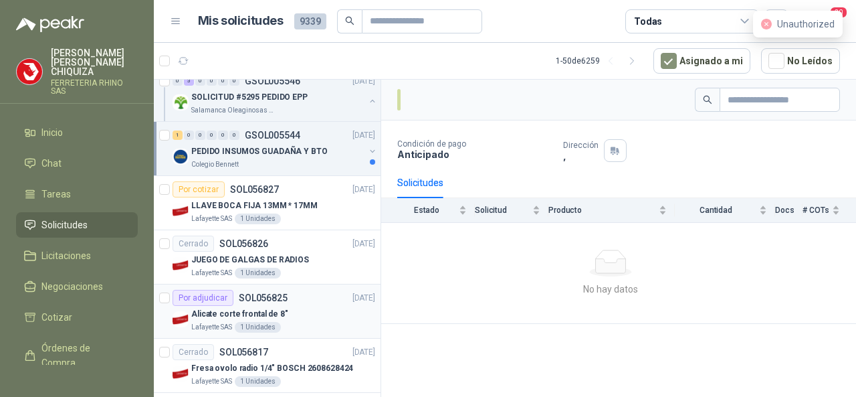
scroll to position [602, 0]
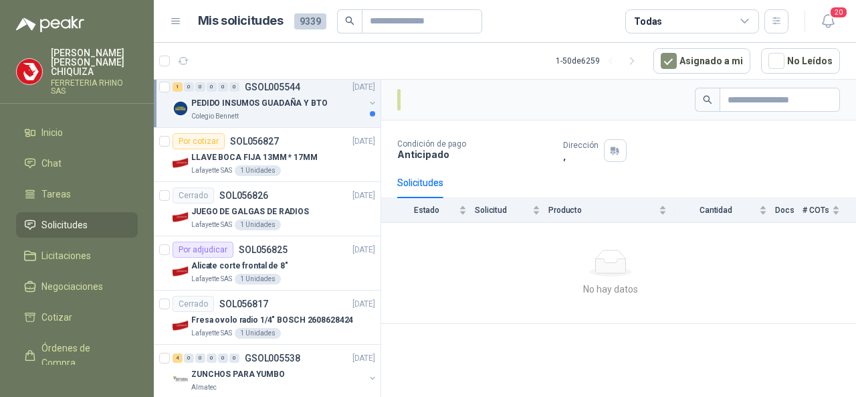
click at [82, 79] on p "FERRETERIA RHINO SAS" at bounding box center [94, 87] width 87 height 16
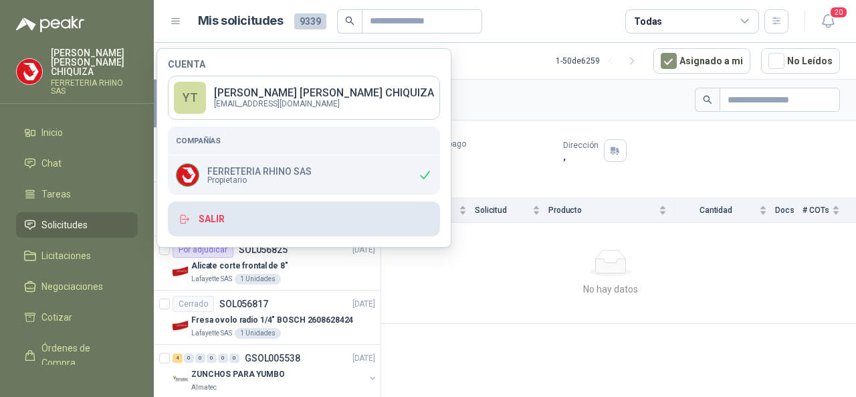
click at [218, 210] on button "Salir" at bounding box center [304, 218] width 272 height 35
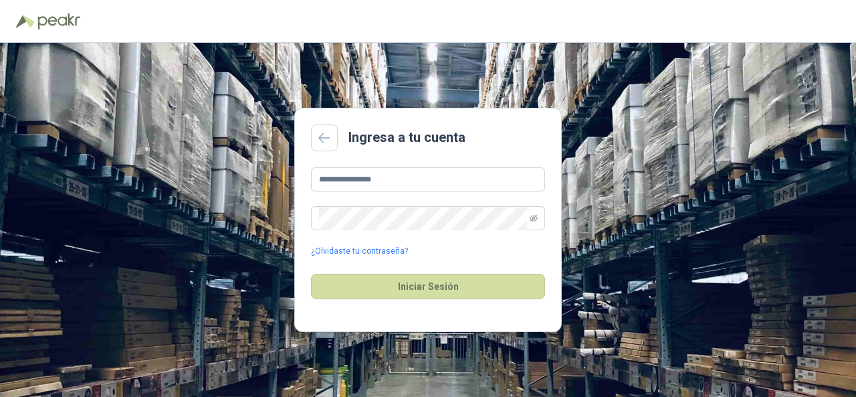
click at [285, 113] on div "**********" at bounding box center [428, 220] width 856 height 354
click at [412, 183] on input "**********" at bounding box center [428, 179] width 234 height 24
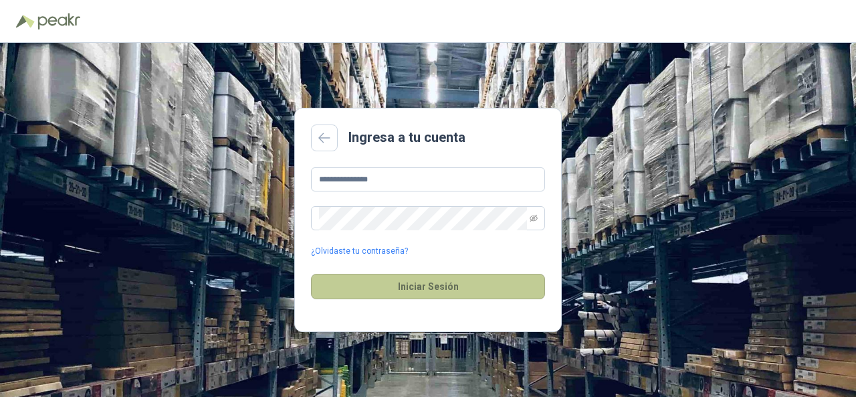
click at [460, 286] on button "Iniciar Sesión" at bounding box center [428, 286] width 234 height 25
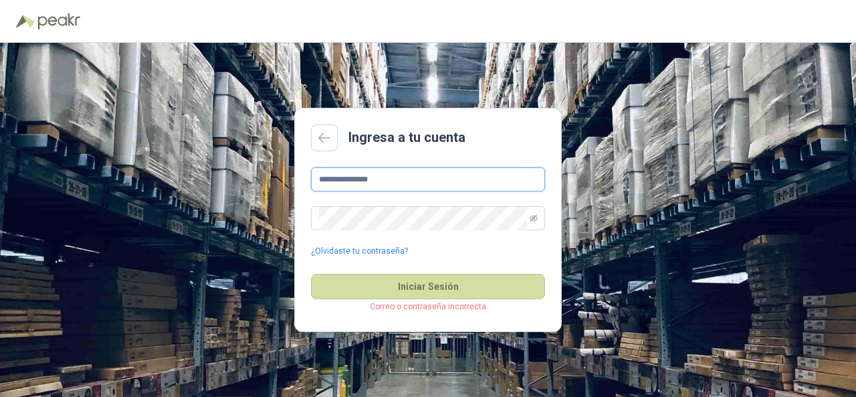
click at [398, 181] on input "**********" at bounding box center [428, 179] width 234 height 24
type input "*"
type input "**********"
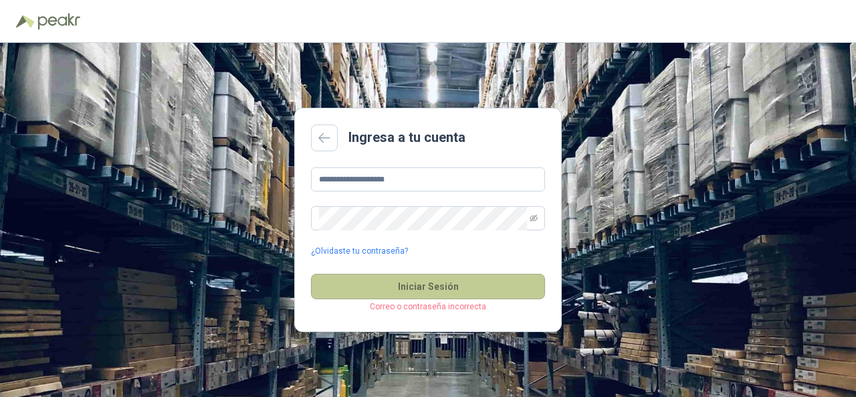
click at [423, 290] on button "Iniciar Sesión" at bounding box center [428, 286] width 234 height 25
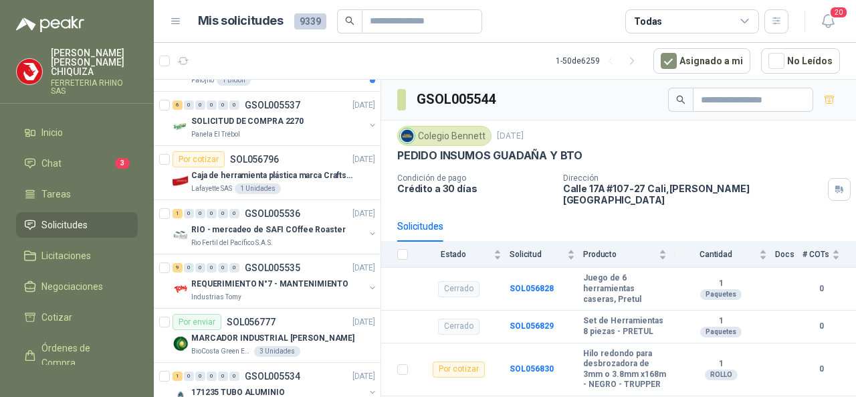
scroll to position [800, 0]
